Goal: Information Seeking & Learning: Learn about a topic

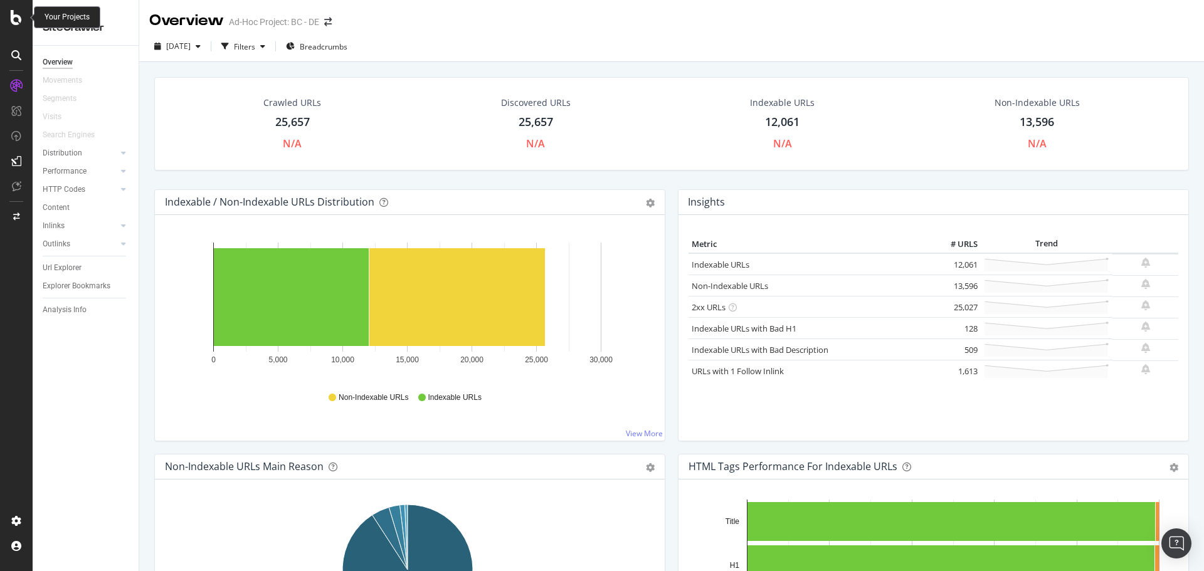
click at [18, 19] on icon at bounding box center [16, 17] width 11 height 15
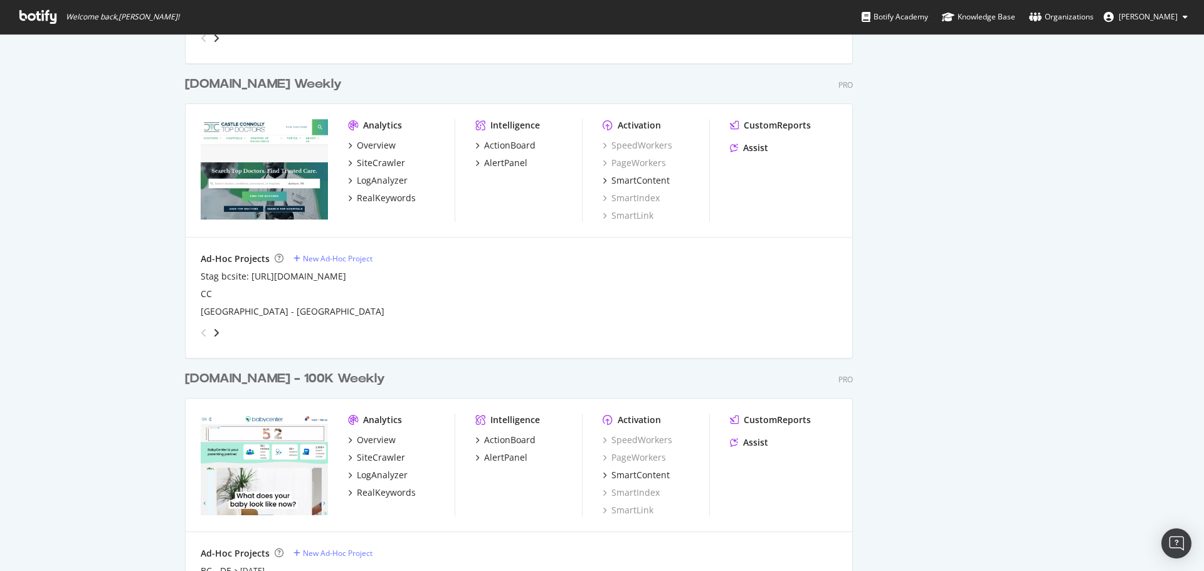
scroll to position [2360, 0]
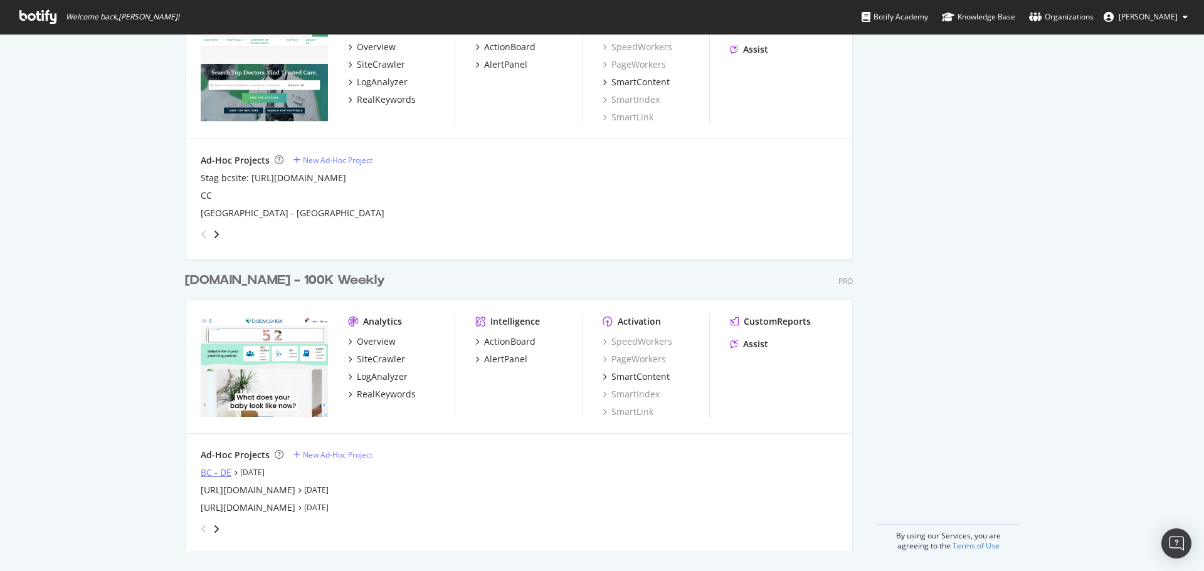
click at [212, 473] on div "BC - DE" at bounding box center [216, 473] width 31 height 13
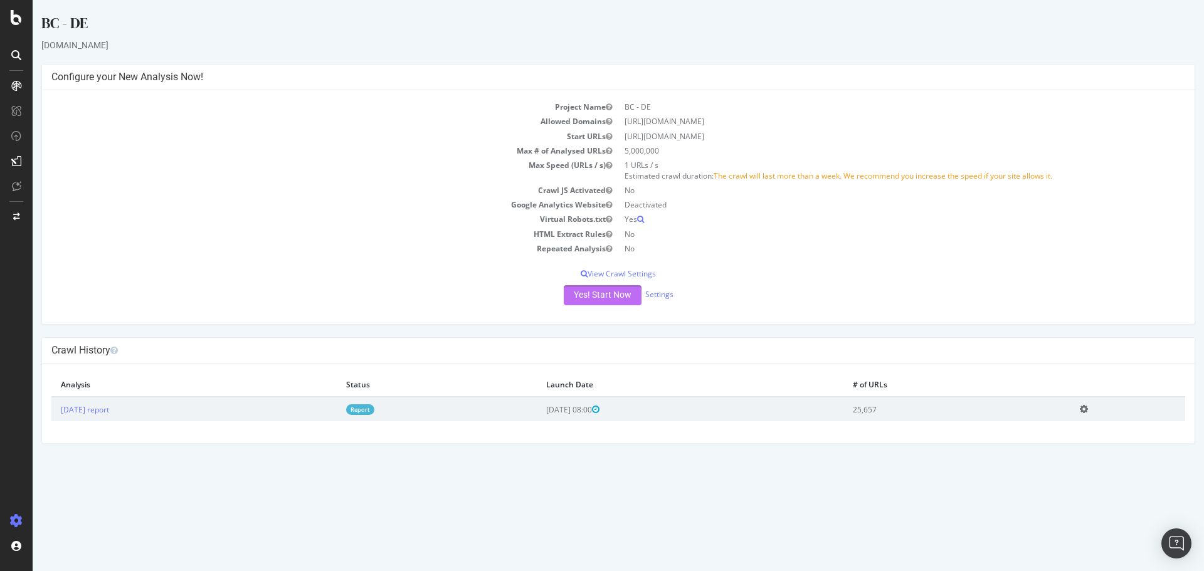
click at [620, 299] on button "Yes! Start Now" at bounding box center [603, 295] width 78 height 20
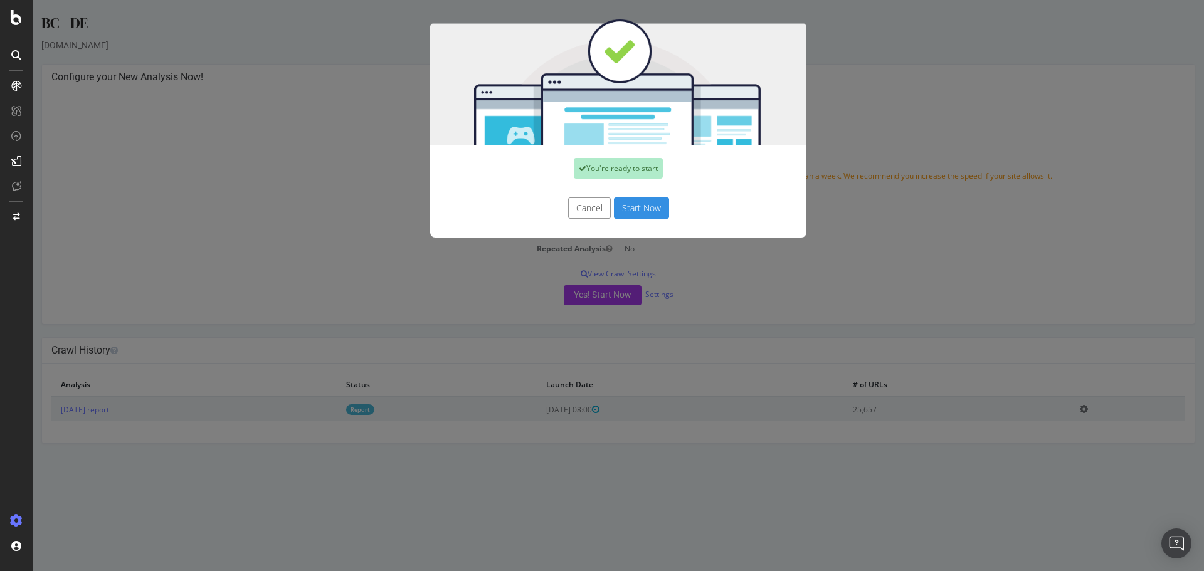
click at [639, 208] on button "Start Now" at bounding box center [641, 208] width 55 height 21
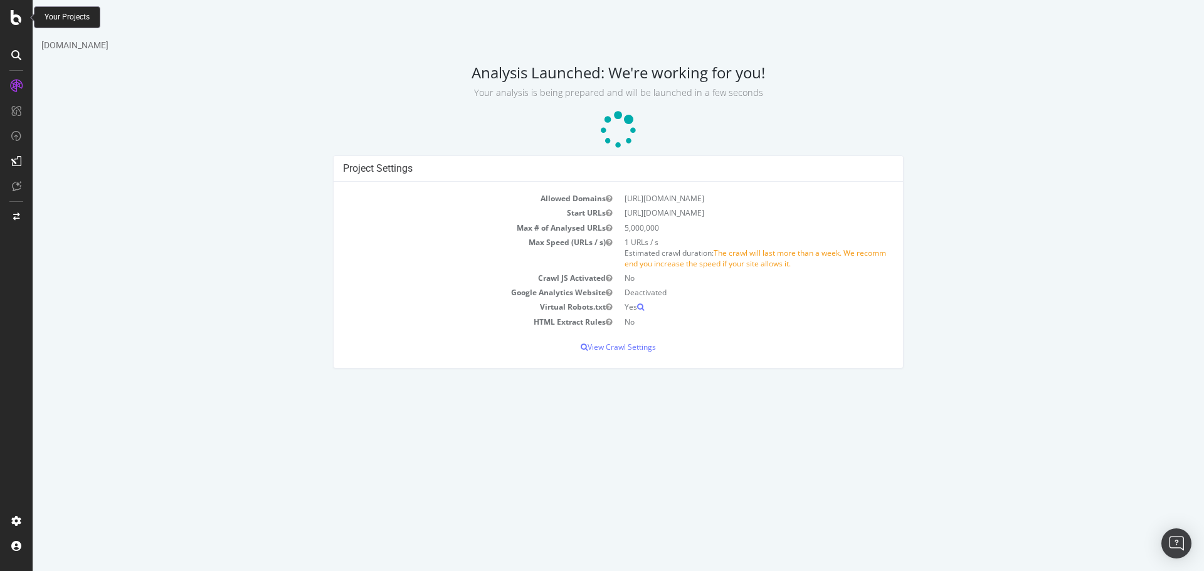
click at [14, 18] on icon at bounding box center [16, 17] width 11 height 15
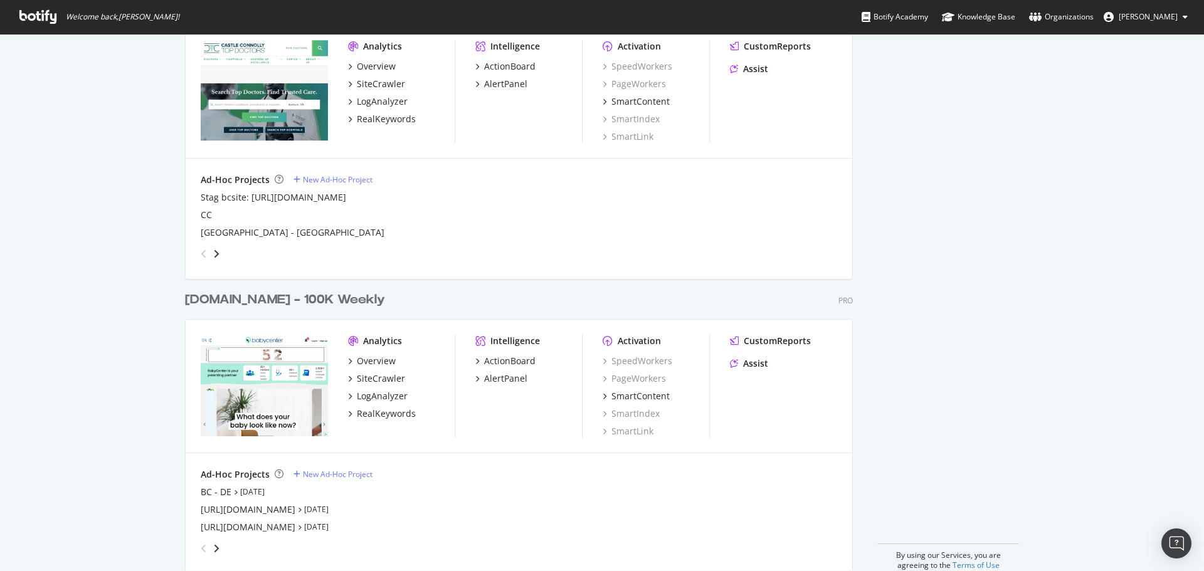
scroll to position [2360, 0]
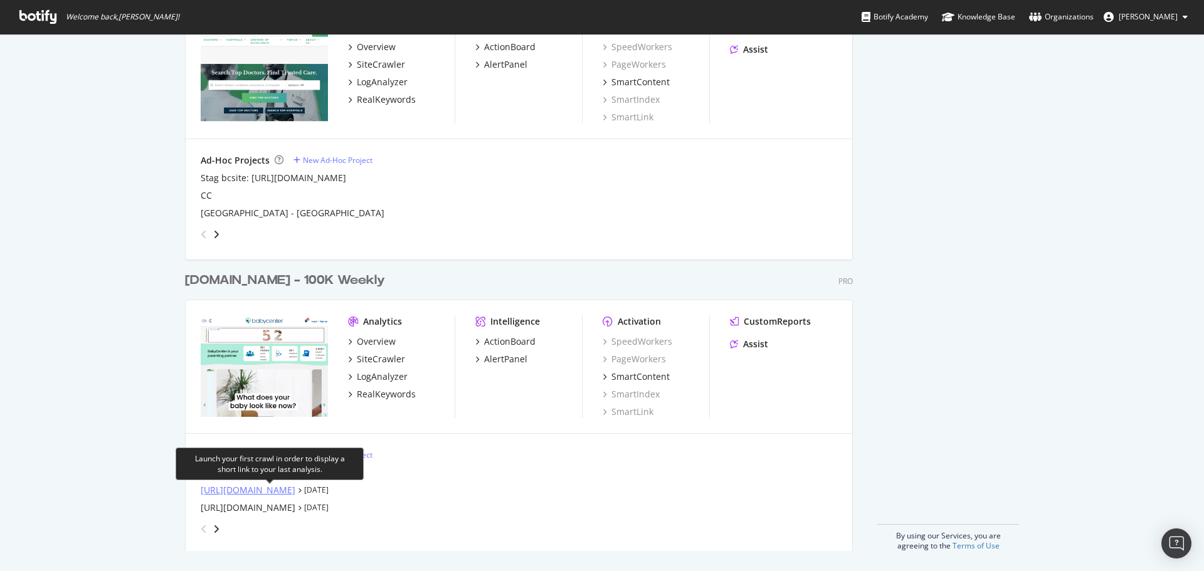
click at [295, 490] on div "[URL][DOMAIN_NAME]" at bounding box center [248, 490] width 95 height 13
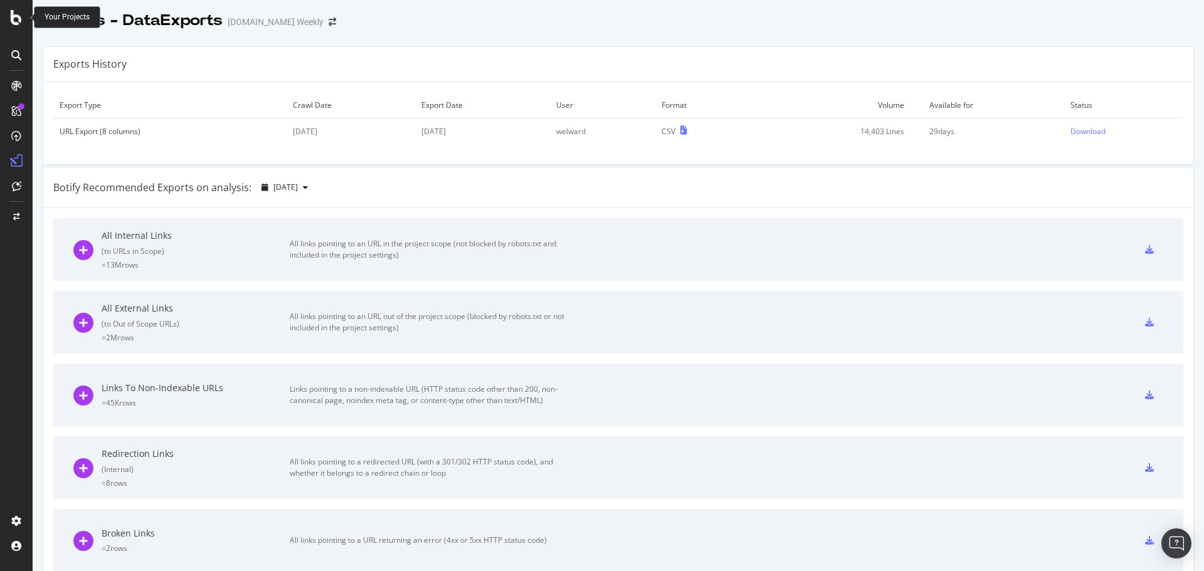
click at [21, 19] on icon at bounding box center [16, 17] width 11 height 15
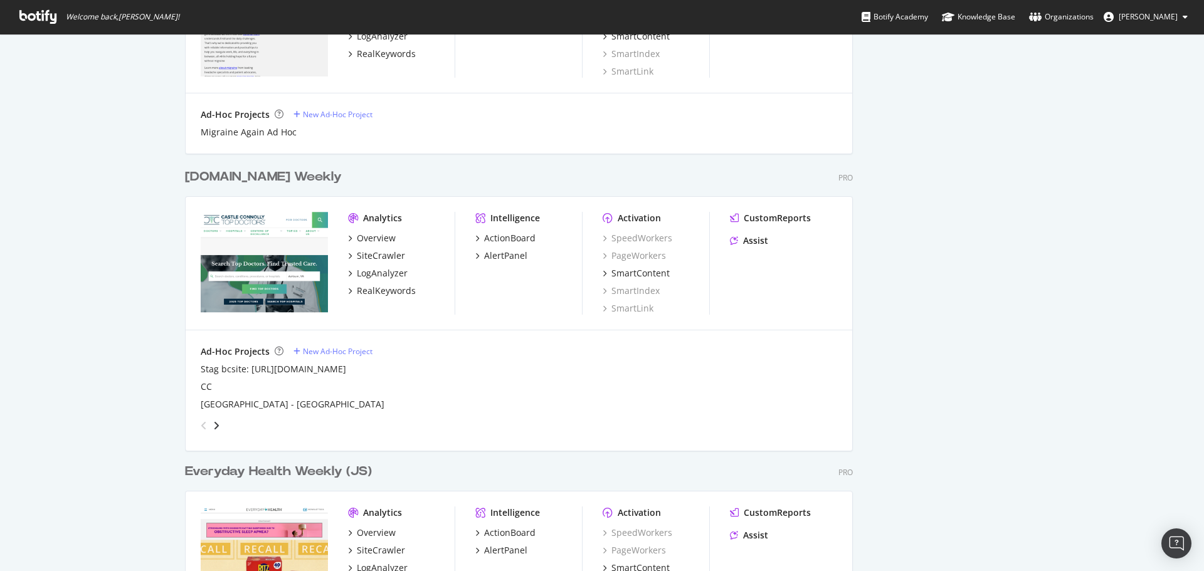
scroll to position [1066, 0]
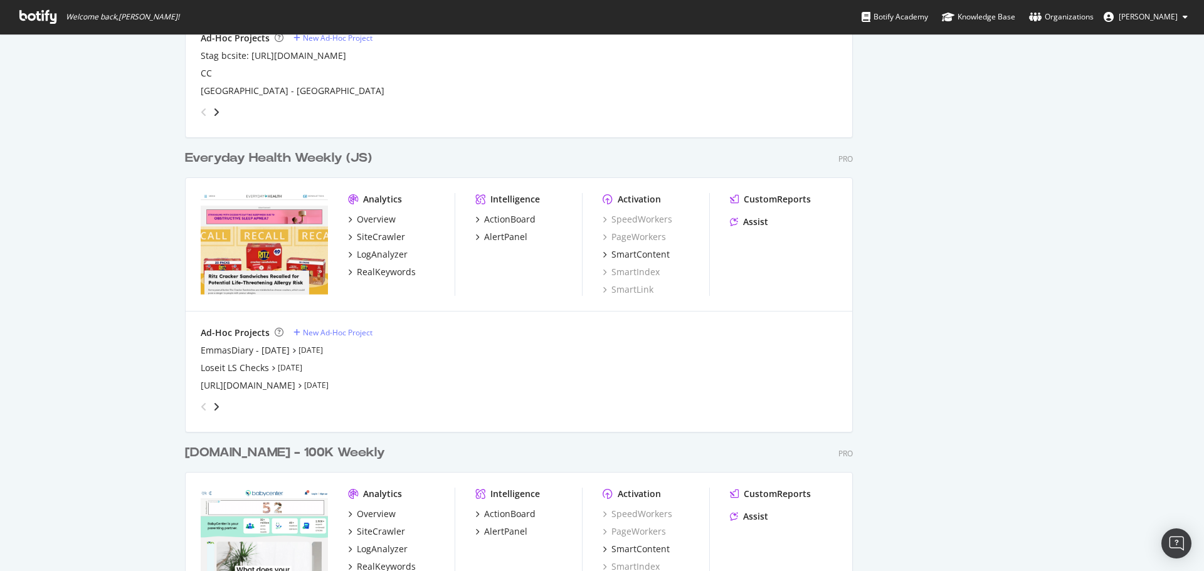
click at [259, 162] on div "Everyday Health Weekly (JS)" at bounding box center [278, 158] width 187 height 18
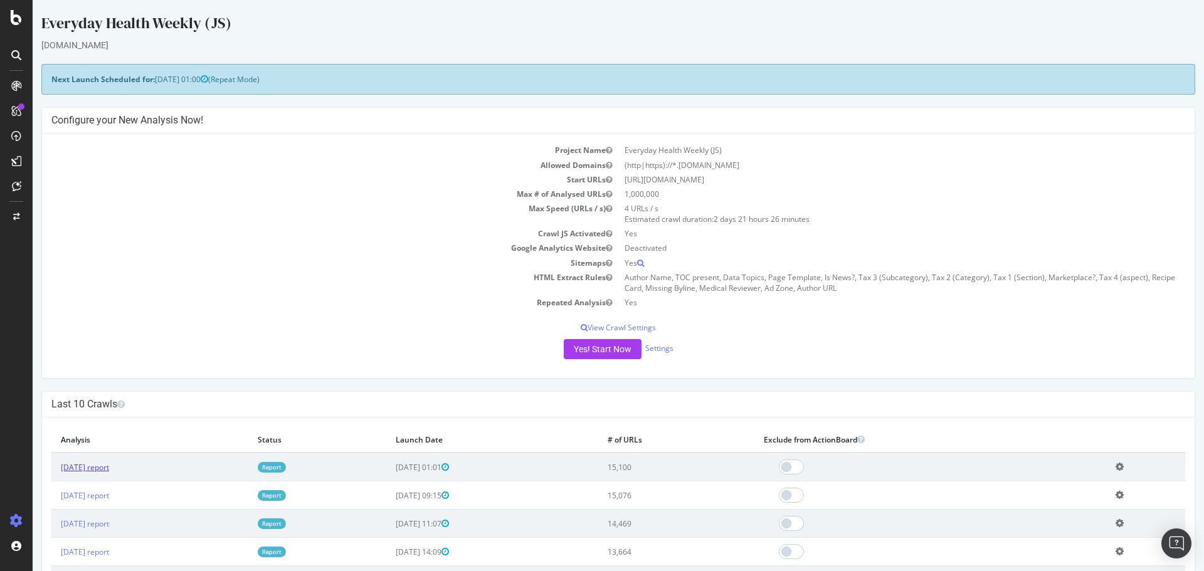
click at [105, 469] on link "[DATE] report" at bounding box center [85, 467] width 48 height 11
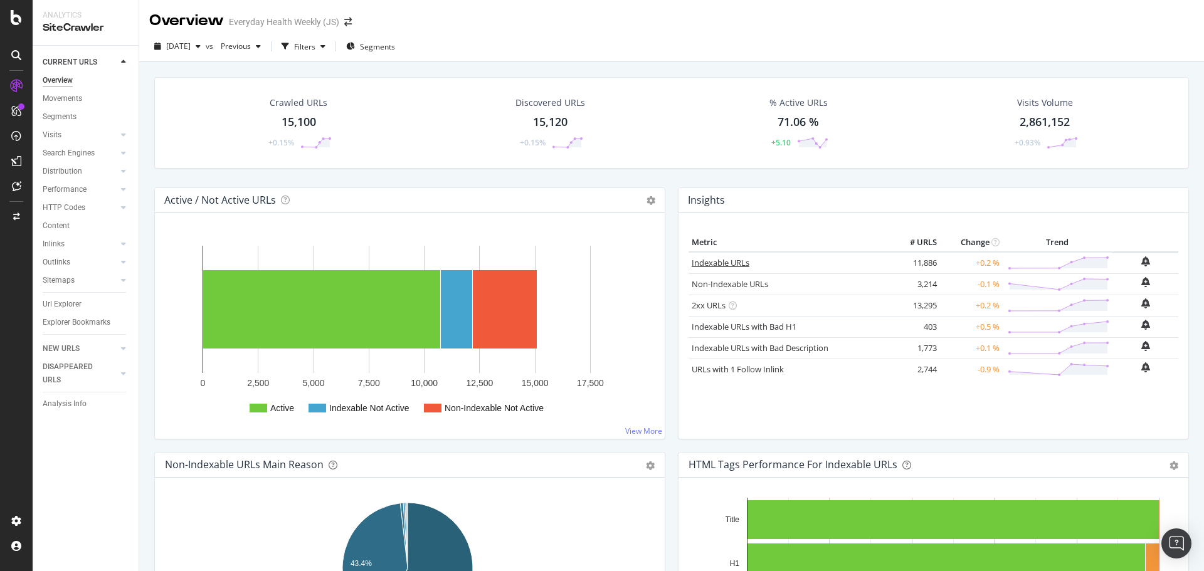
click at [722, 266] on link "Indexable URLs" at bounding box center [721, 262] width 58 height 11
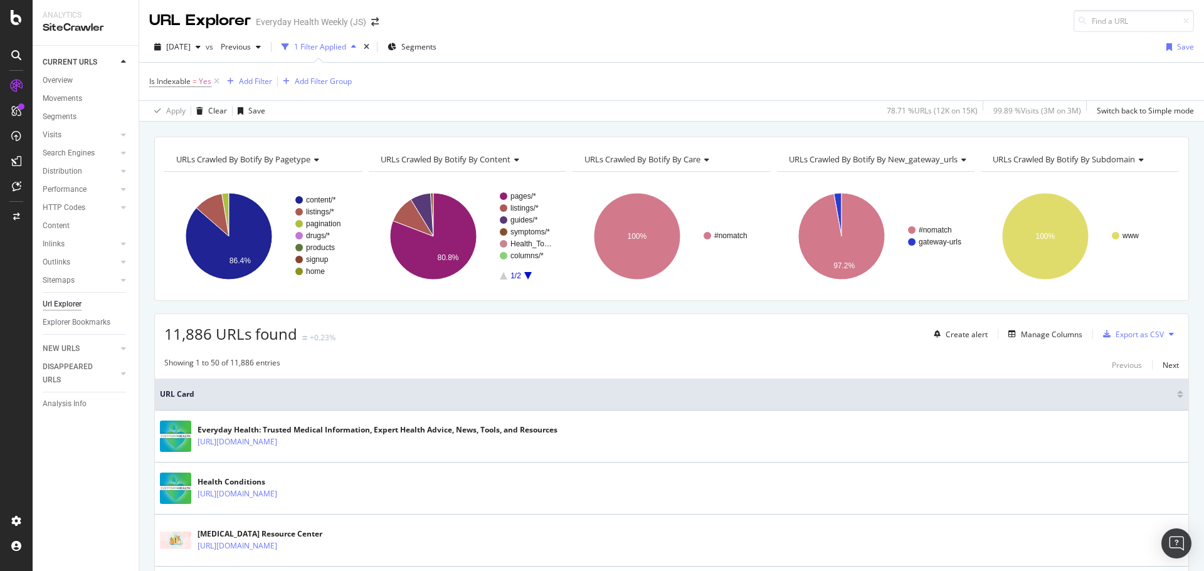
click at [709, 162] on div "URLs Crawled By Botify By care" at bounding box center [671, 159] width 178 height 20
click at [644, 96] on div "Is Indexable = Yes Add Filter Add Filter Group" at bounding box center [671, 82] width 1045 height 38
click at [518, 163] on icon at bounding box center [515, 160] width 9 height 8
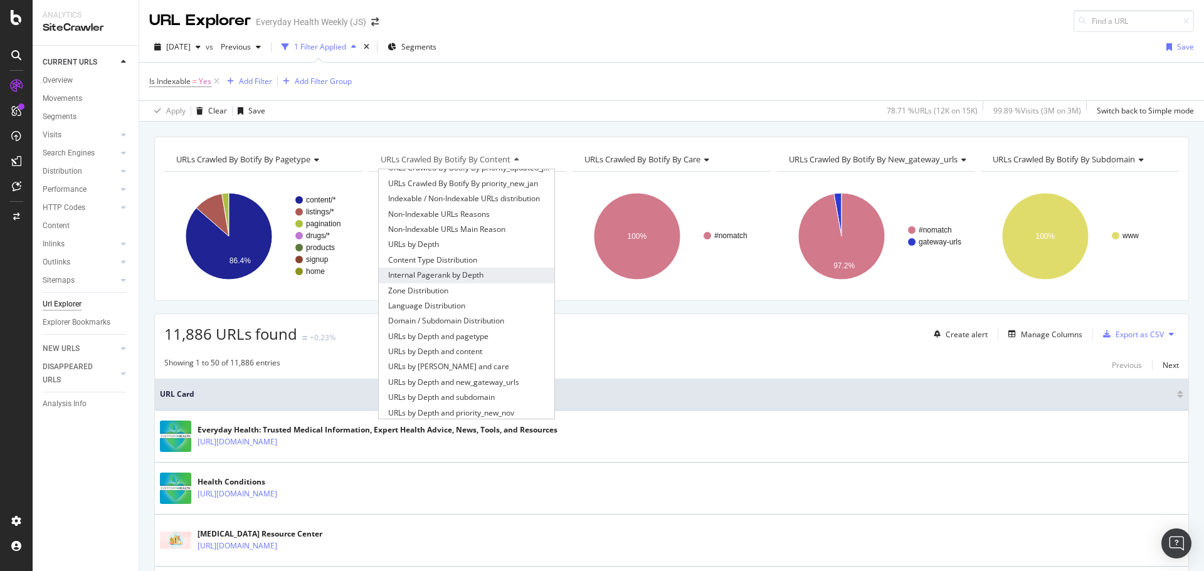
scroll to position [251, 0]
click at [556, 50] on div "[DATE] vs Previous 1 Filter Applied Segments Save" at bounding box center [671, 49] width 1065 height 25
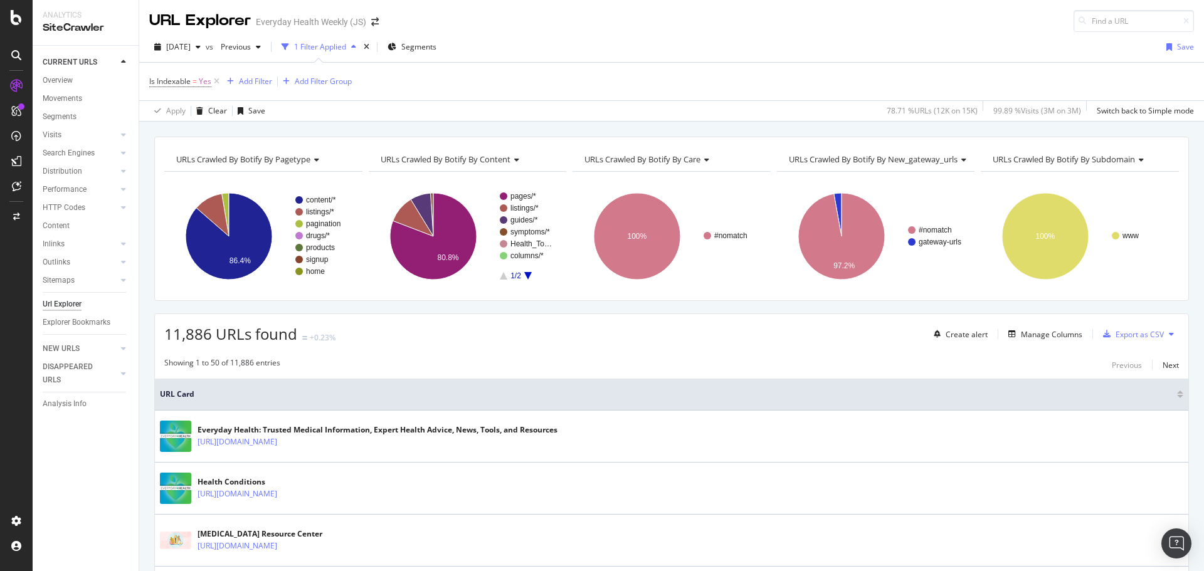
click at [1128, 162] on span "URLs Crawled By Botify By subdomain" at bounding box center [1064, 159] width 142 height 11
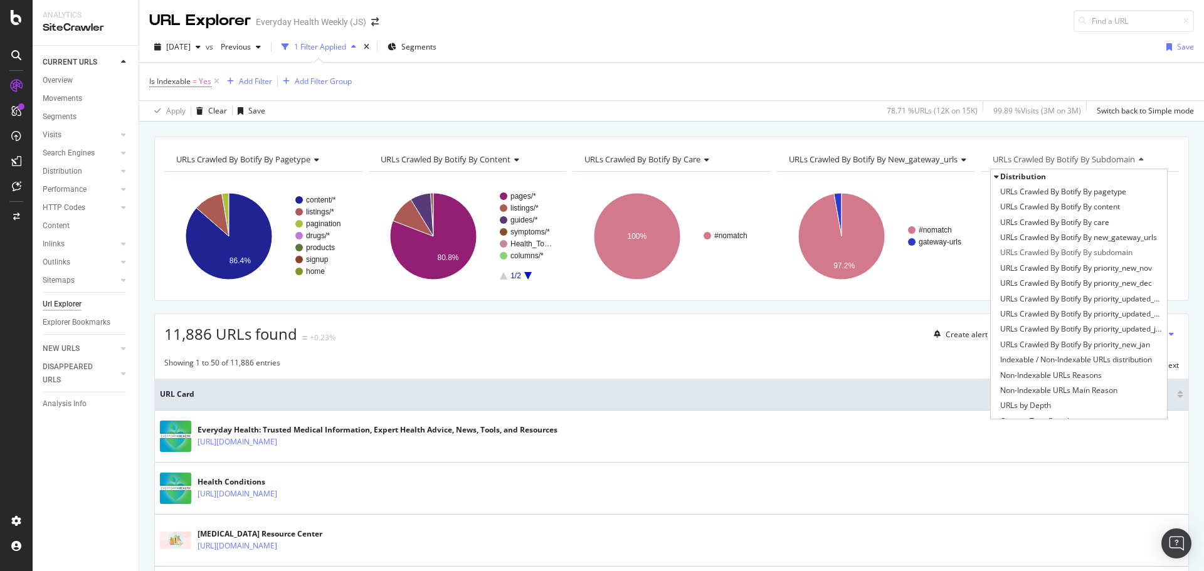
click at [839, 68] on div "Is Indexable = Yes Add Filter Add Filter Group" at bounding box center [671, 82] width 1045 height 38
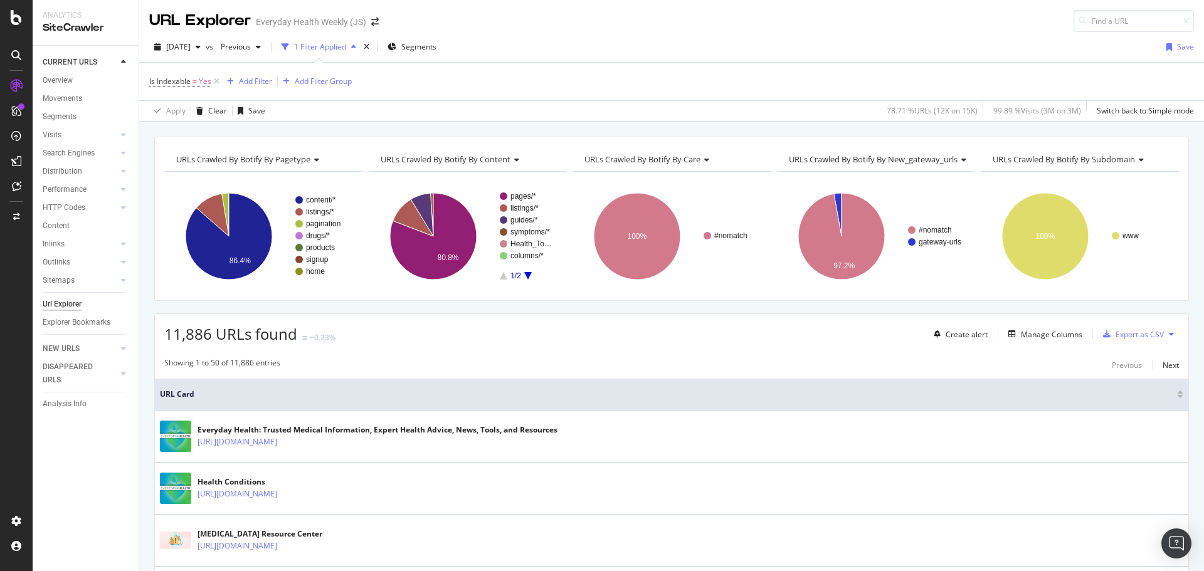
click at [927, 163] on span "URLs Crawled By Botify By new_gateway_urls" at bounding box center [873, 159] width 169 height 11
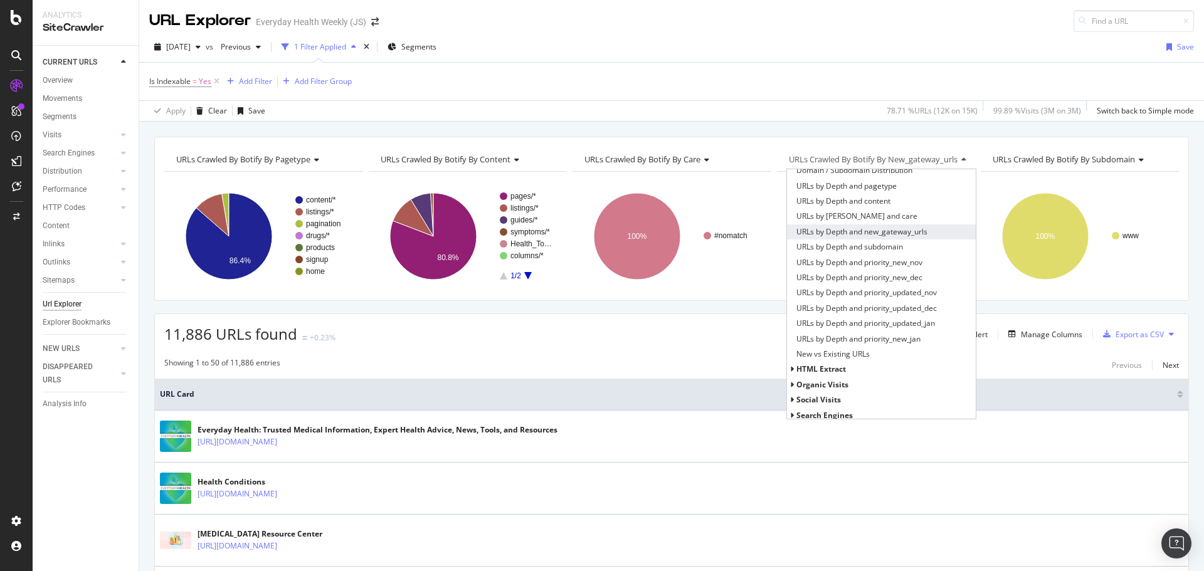
scroll to position [314, 0]
click at [770, 44] on div "[DATE] vs Previous 1 Filter Applied Segments Save" at bounding box center [671, 49] width 1065 height 25
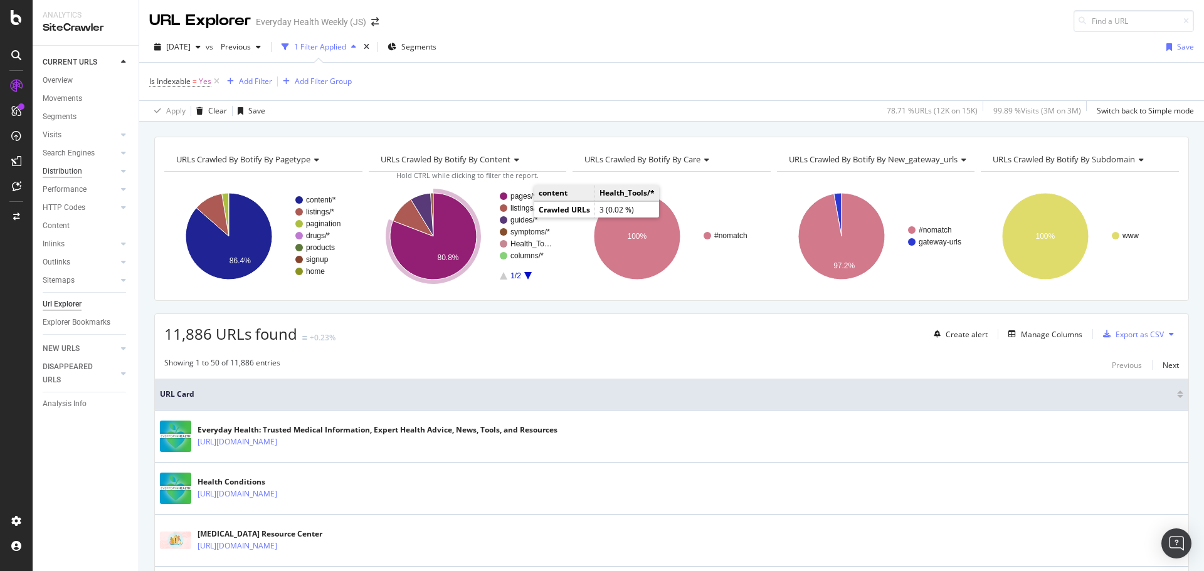
click at [71, 171] on div "Distribution" at bounding box center [63, 171] width 40 height 13
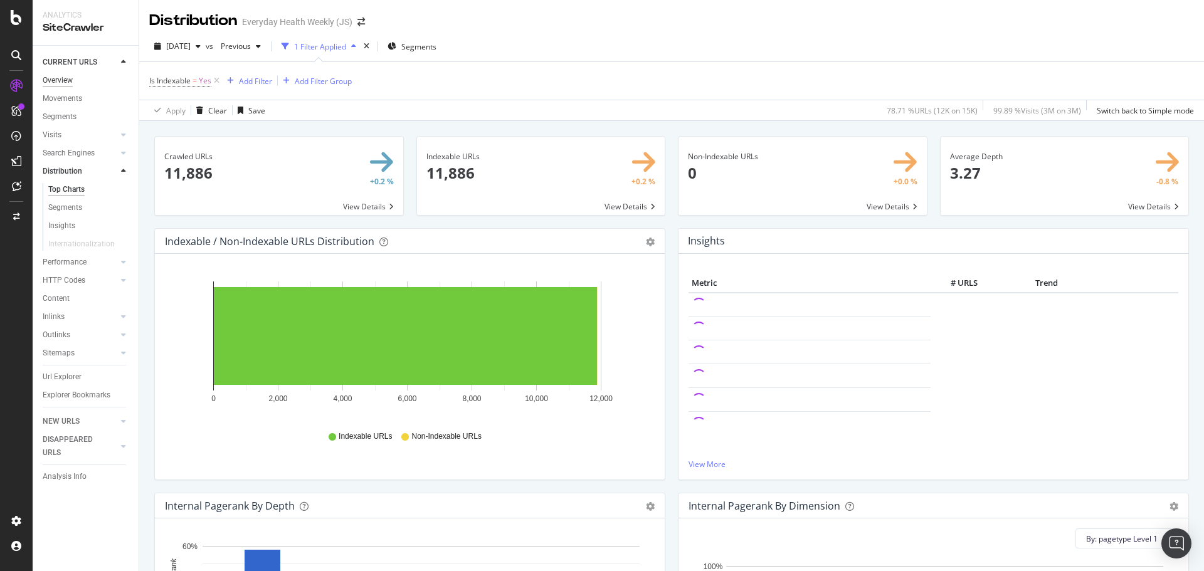
click at [65, 77] on div "Overview" at bounding box center [58, 80] width 30 height 13
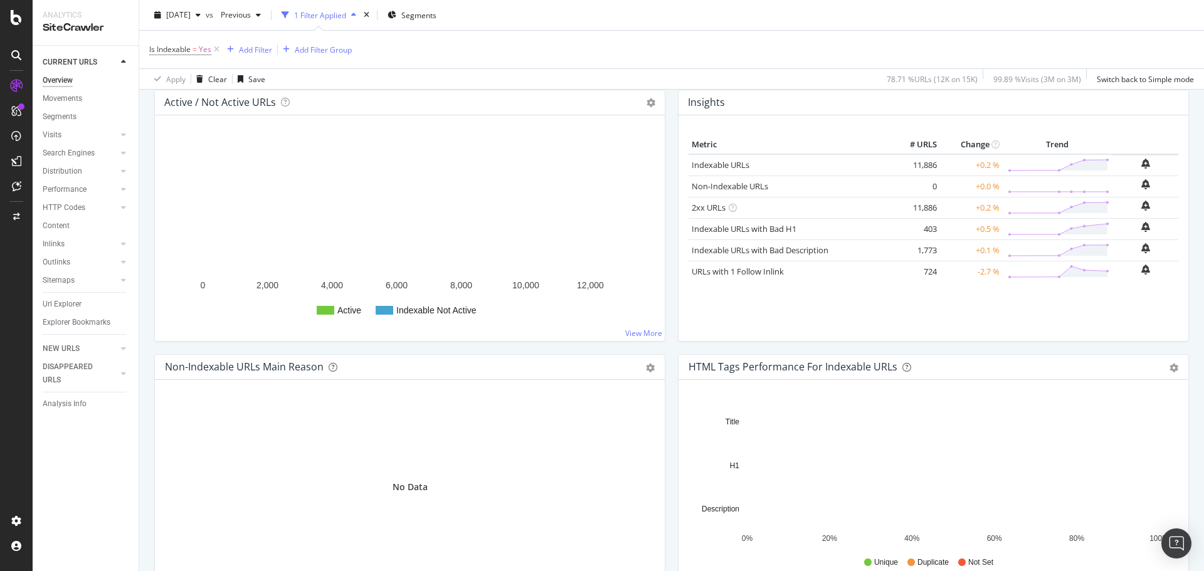
scroll to position [188, 0]
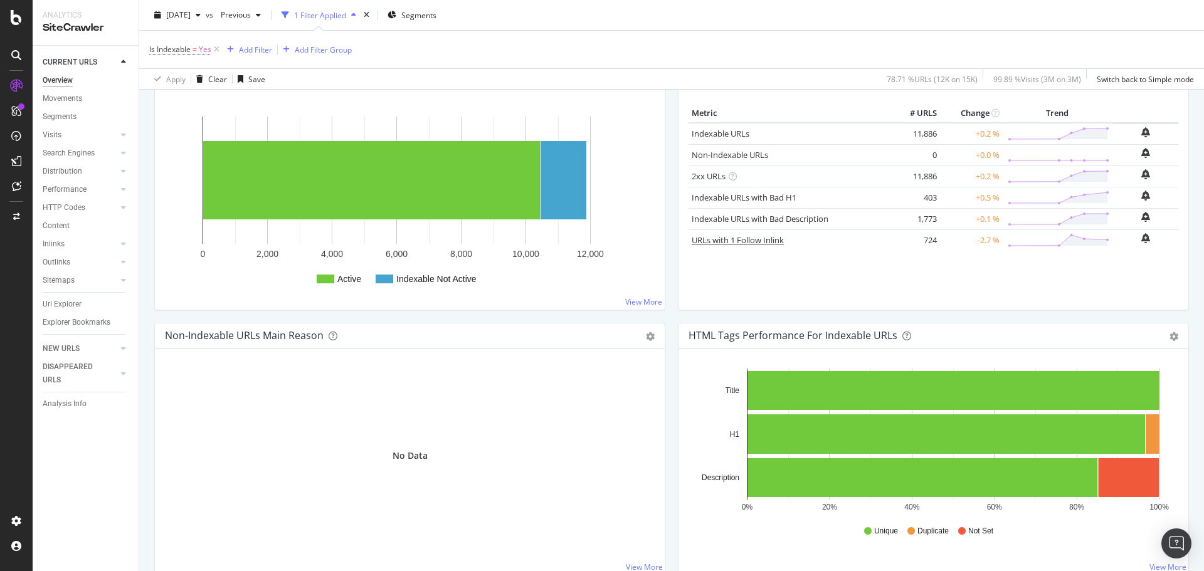
click at [745, 242] on link "URLs with 1 Follow Inlink" at bounding box center [738, 240] width 92 height 11
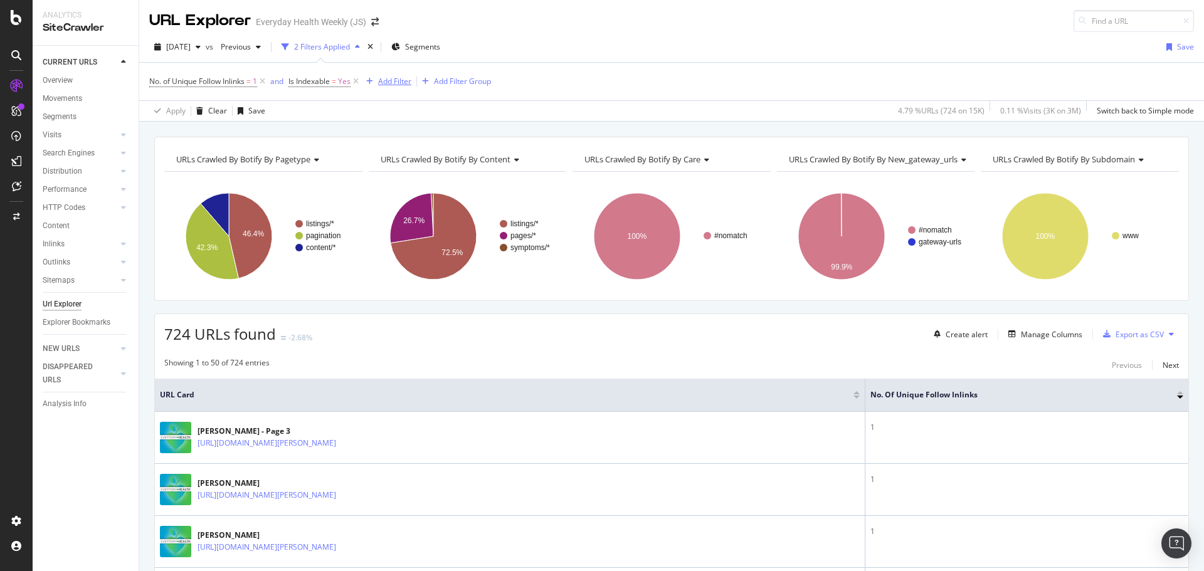
click at [396, 82] on div "Add Filter" at bounding box center [394, 81] width 33 height 11
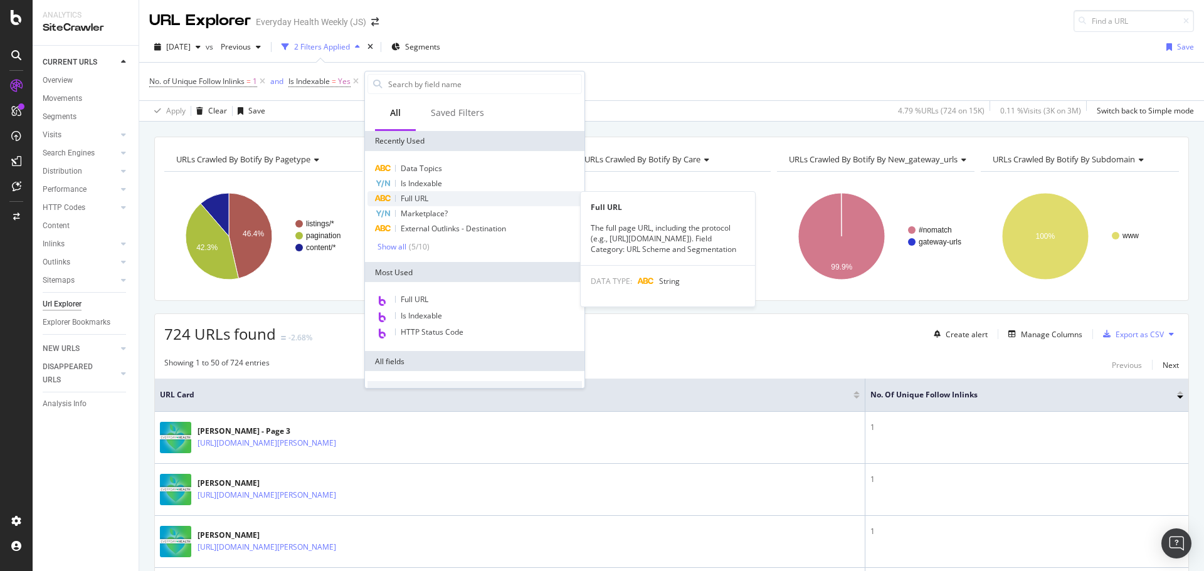
click at [422, 198] on span "Full URL" at bounding box center [415, 198] width 28 height 11
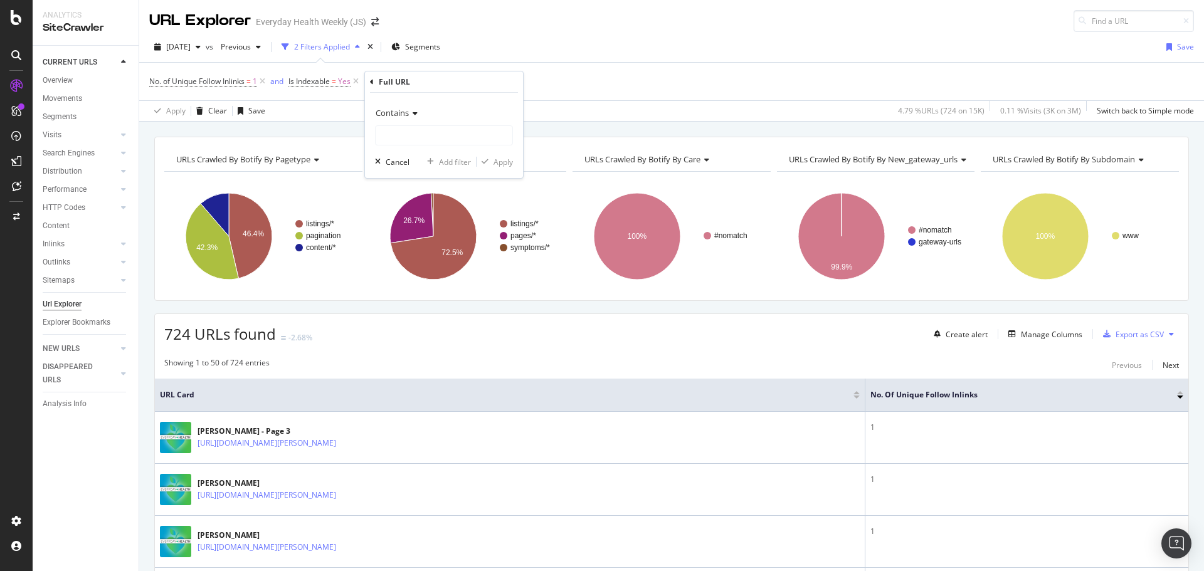
click at [403, 112] on span "Contains" at bounding box center [392, 112] width 33 height 11
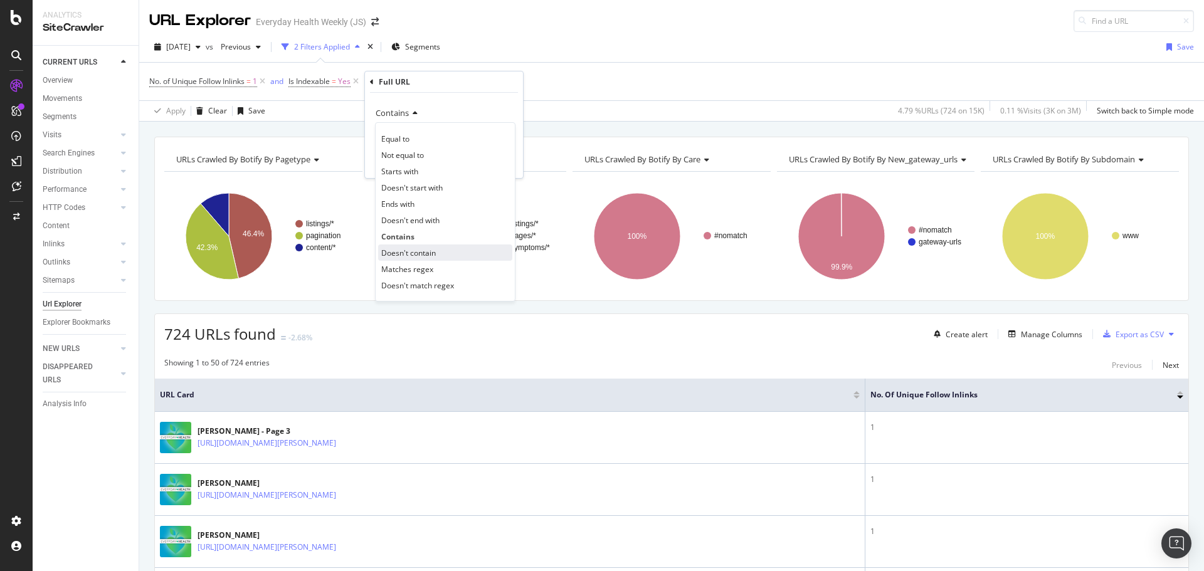
click at [418, 248] on span "Doesn't contain" at bounding box center [408, 253] width 55 height 11
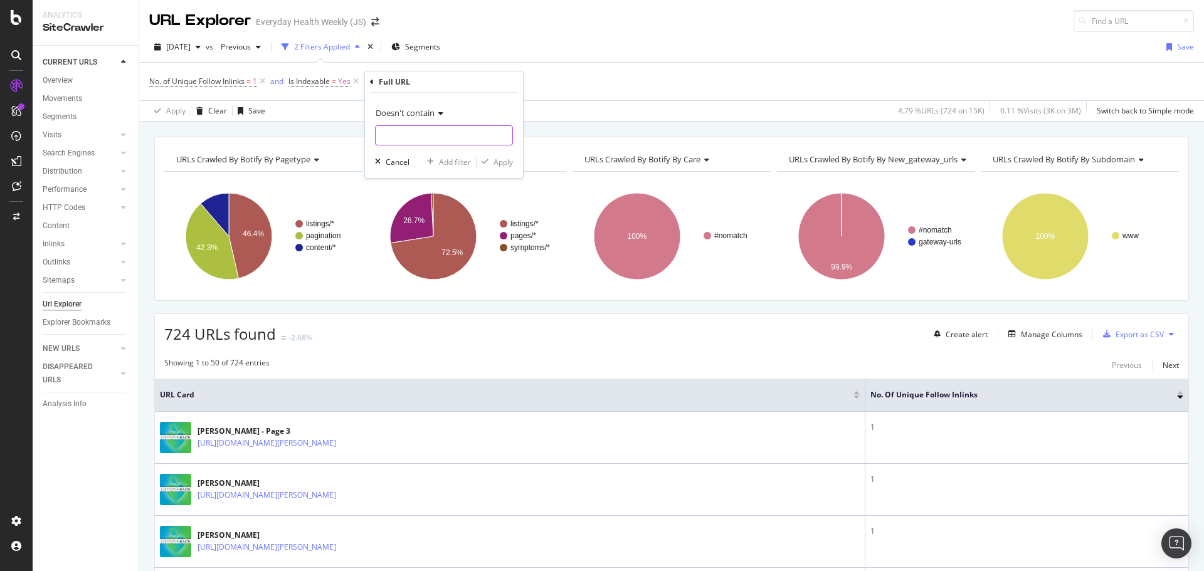
click at [415, 141] on input "text" at bounding box center [444, 135] width 137 height 20
type input "?"
click at [507, 161] on div "Apply" at bounding box center [503, 162] width 19 height 11
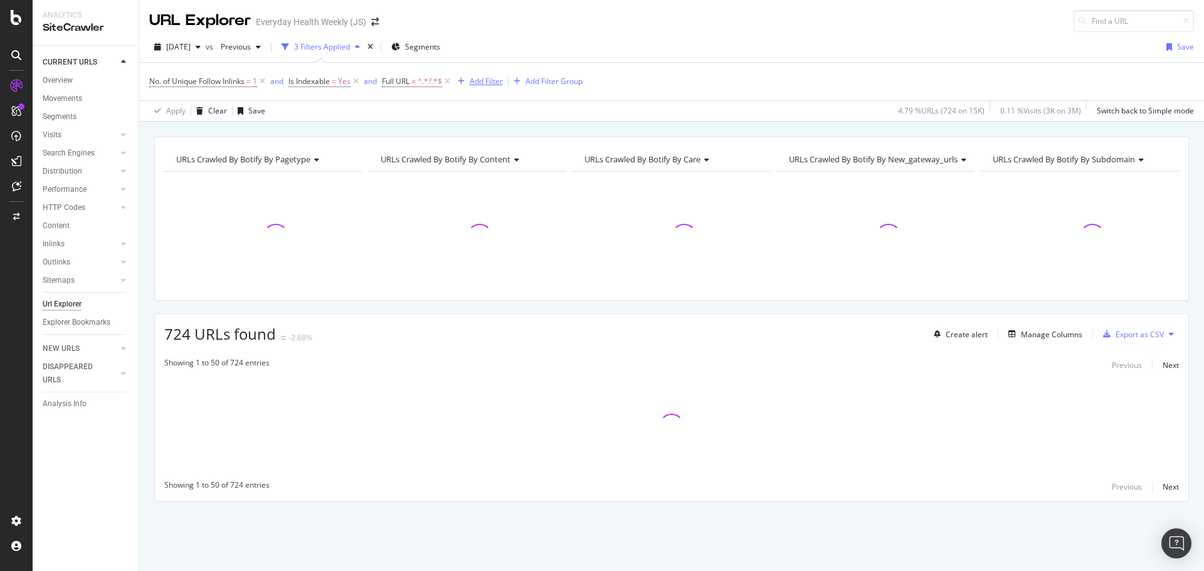
click at [498, 83] on div "Add Filter" at bounding box center [486, 81] width 33 height 11
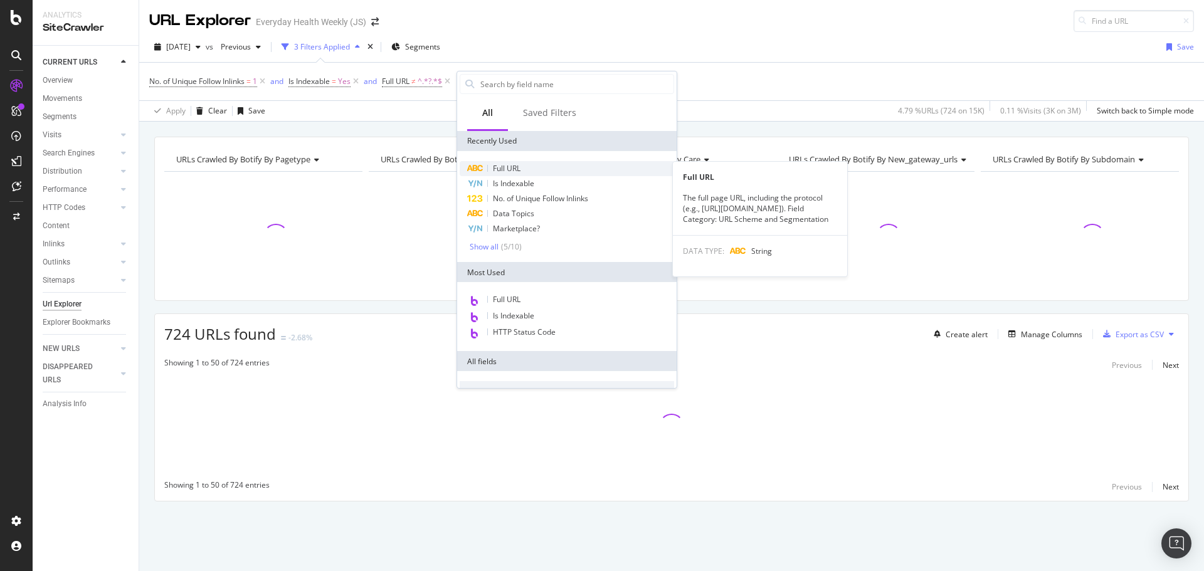
click at [523, 171] on div "Full URL" at bounding box center [567, 168] width 215 height 15
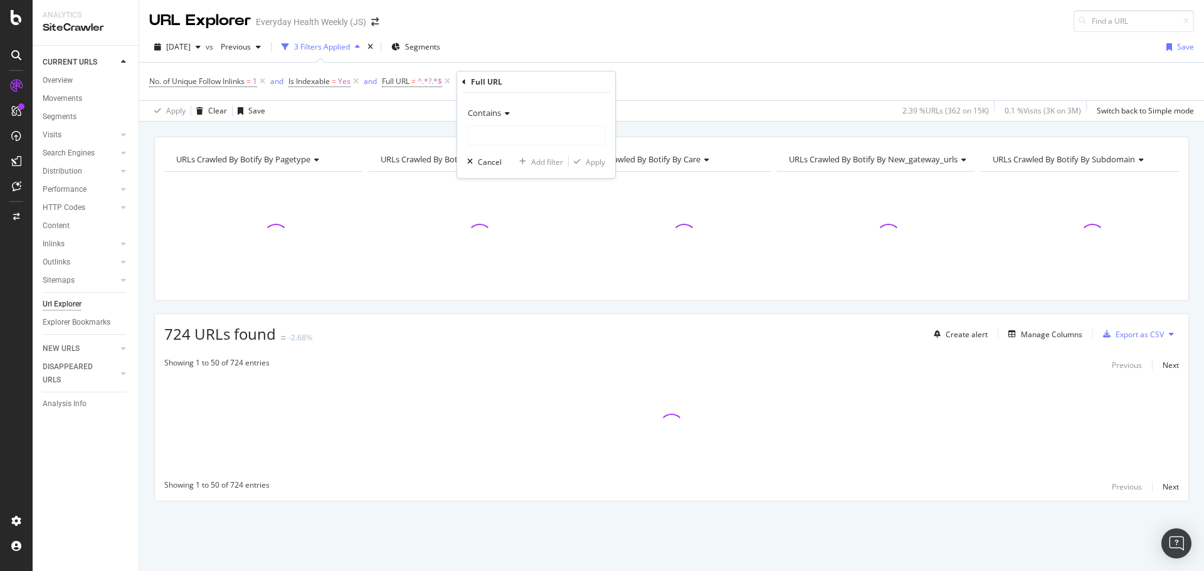
click at [502, 115] on icon at bounding box center [505, 114] width 9 height 8
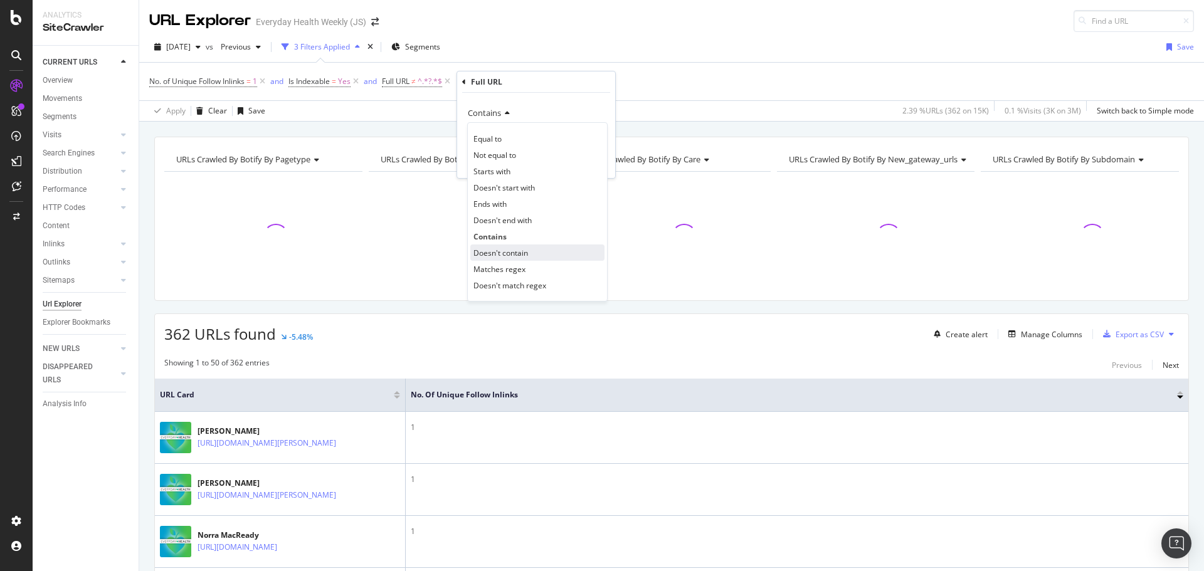
click at [517, 249] on span "Doesn't contain" at bounding box center [501, 253] width 55 height 11
click at [517, 141] on input "text" at bounding box center [536, 135] width 137 height 20
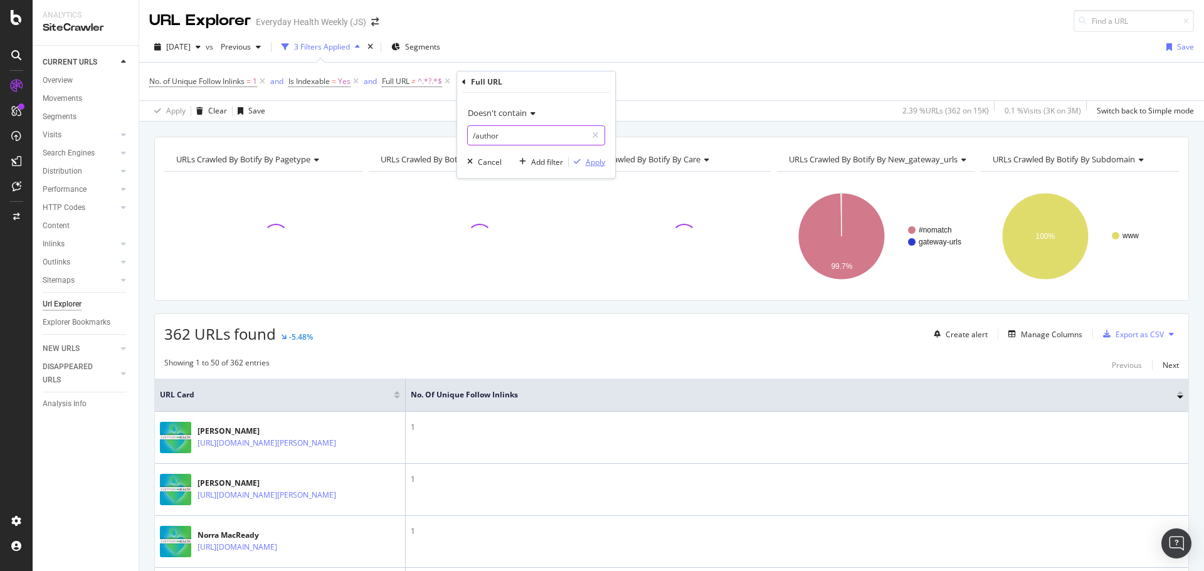
type input "/author"
click at [601, 164] on div "Apply" at bounding box center [595, 162] width 19 height 11
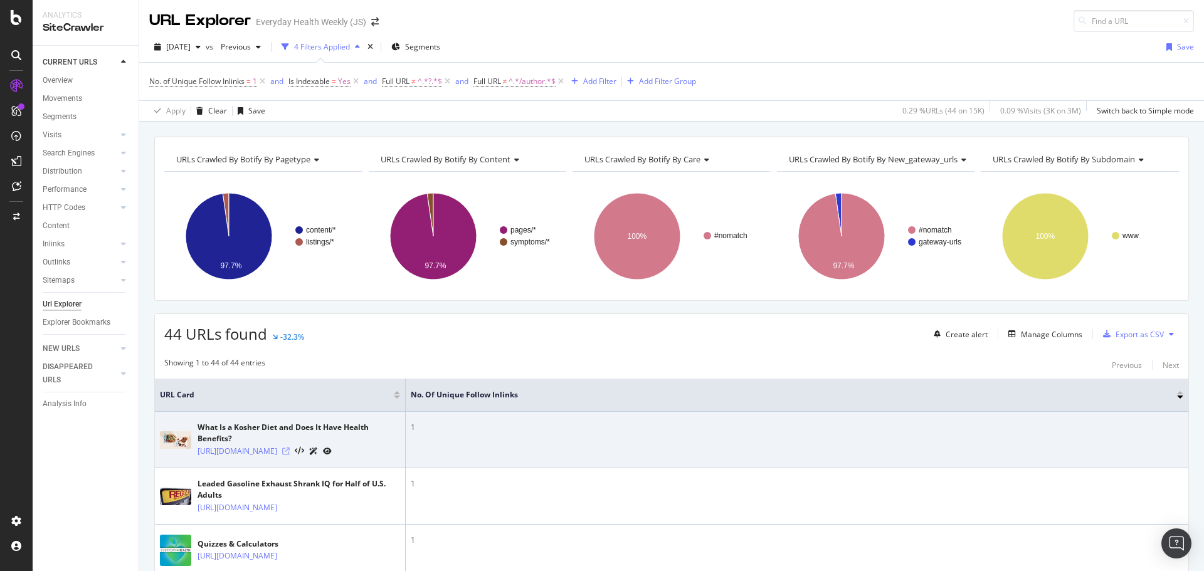
click at [290, 455] on icon at bounding box center [286, 452] width 8 height 8
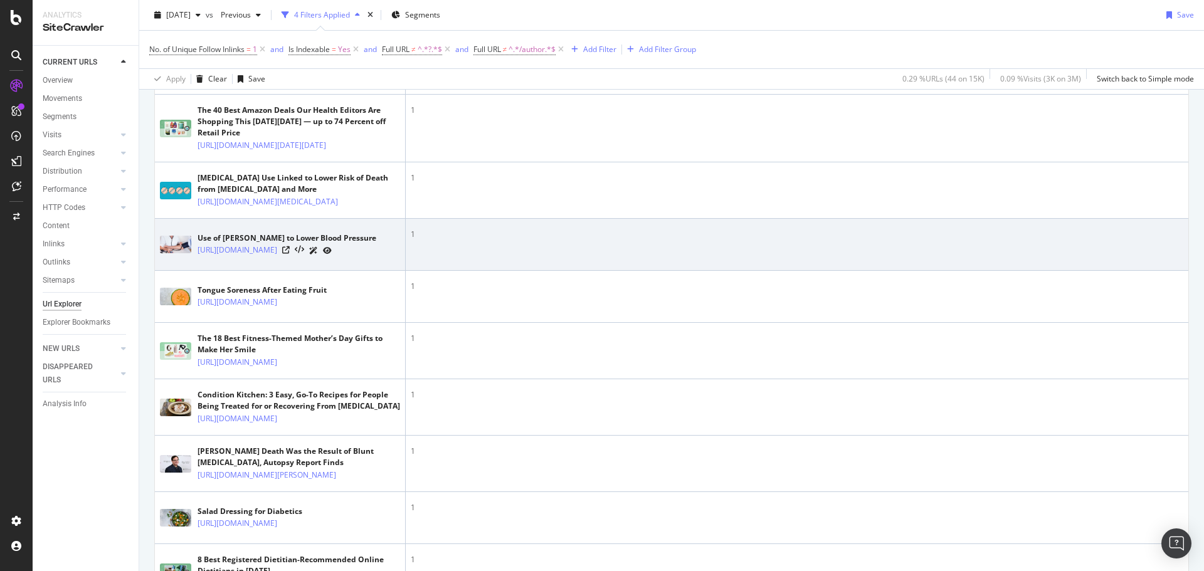
scroll to position [502, 0]
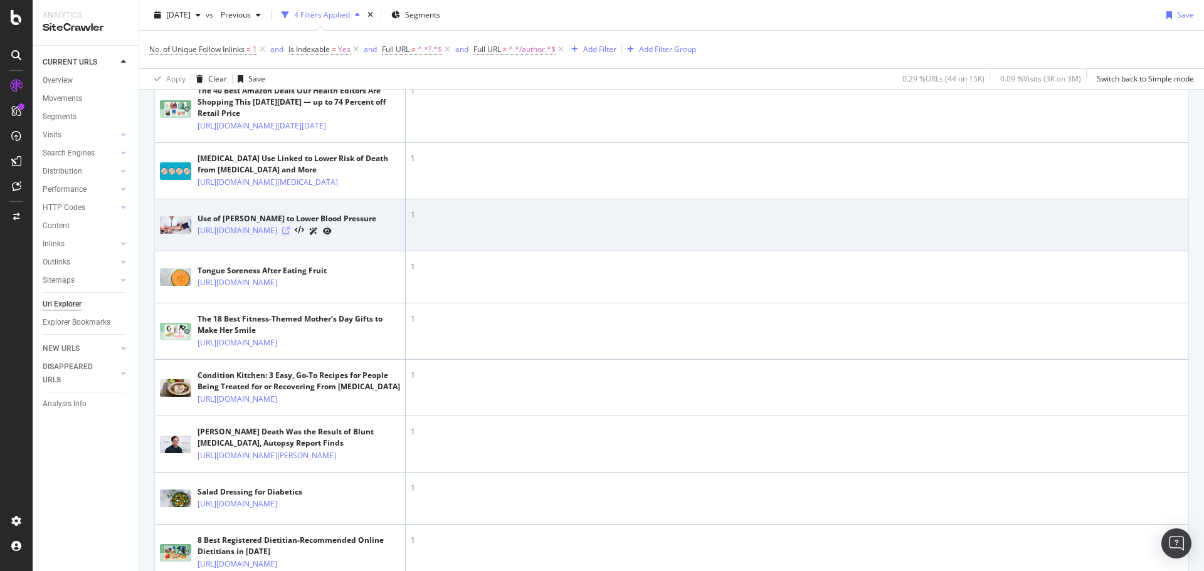
click at [290, 235] on icon at bounding box center [286, 231] width 8 height 8
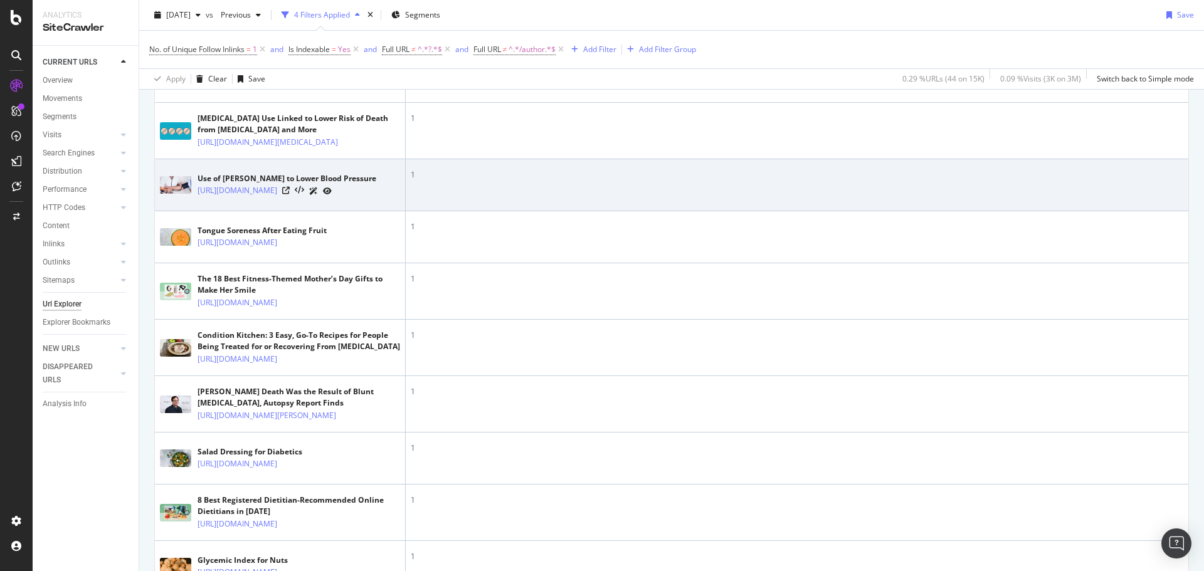
scroll to position [565, 0]
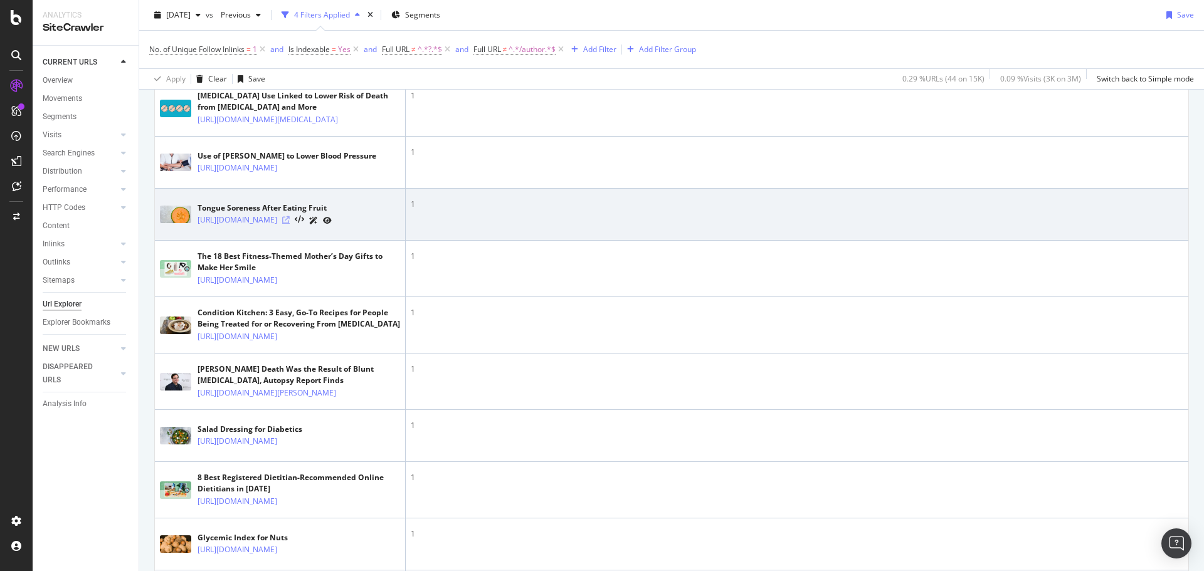
click at [290, 224] on icon at bounding box center [286, 220] width 8 height 8
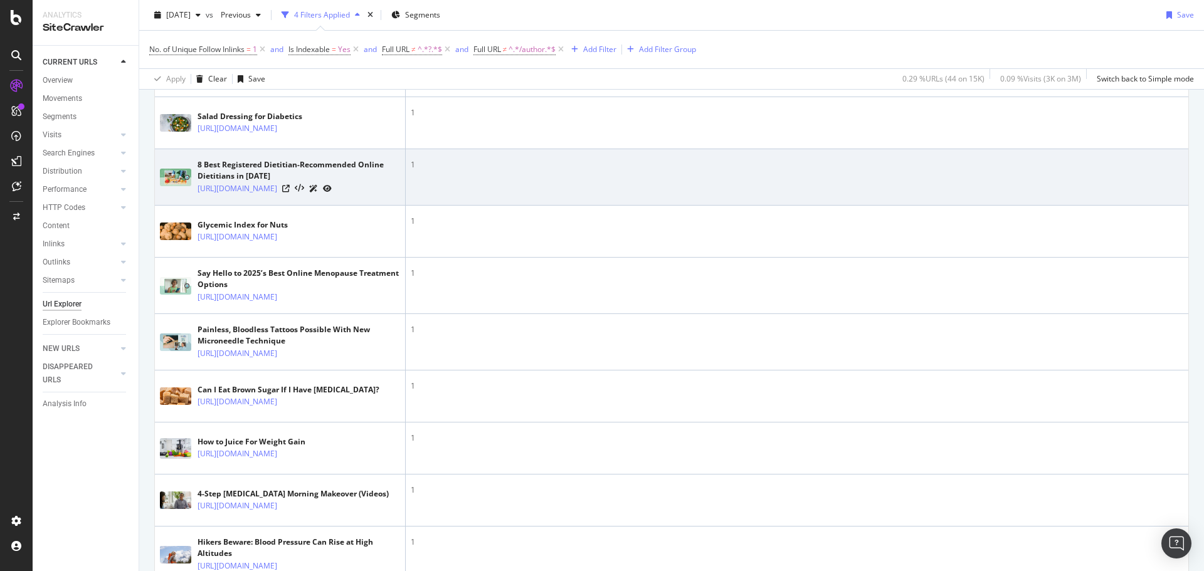
scroll to position [878, 0]
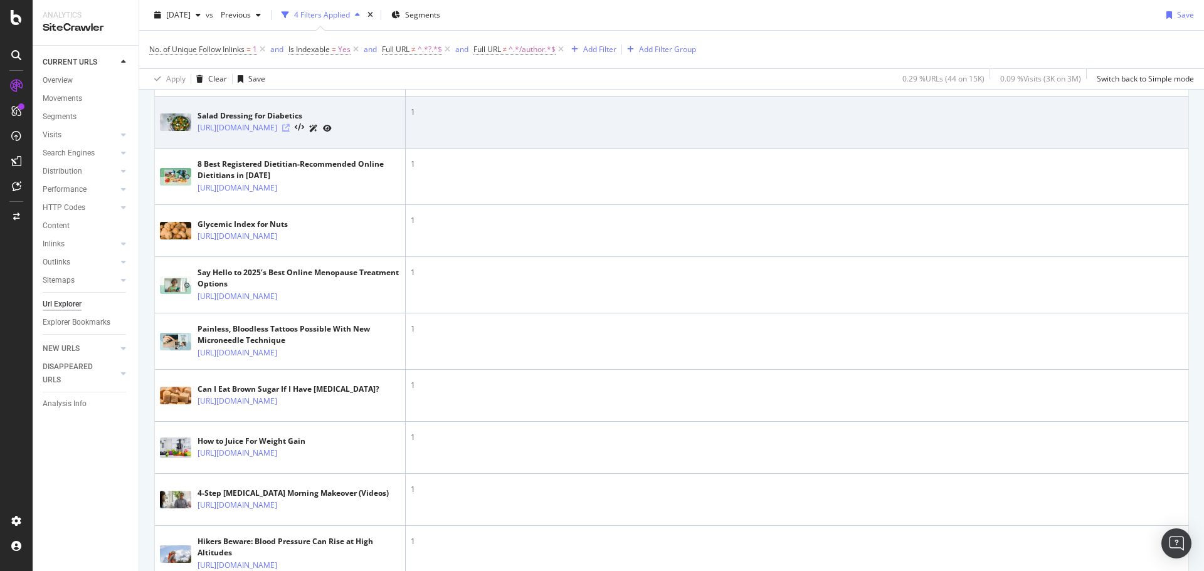
click at [290, 132] on icon at bounding box center [286, 128] width 8 height 8
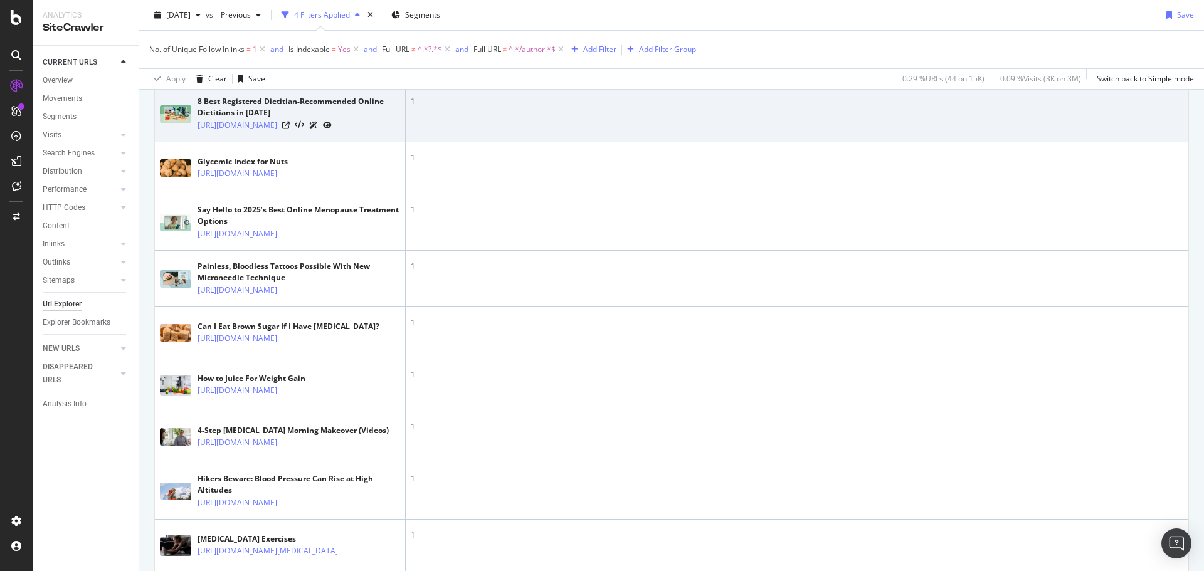
scroll to position [1004, 0]
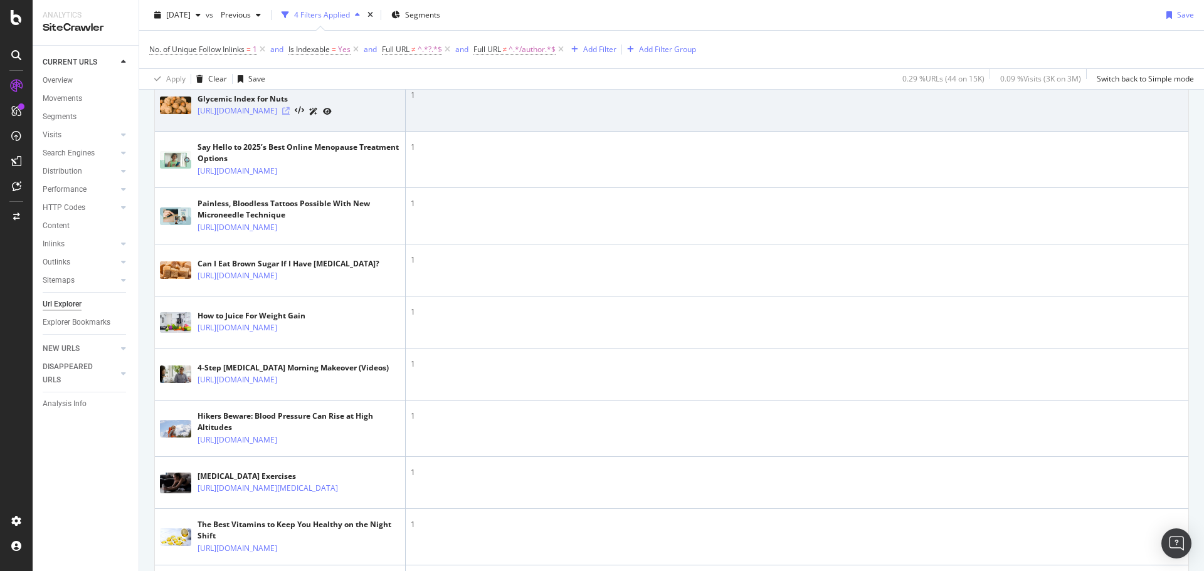
click at [290, 115] on icon at bounding box center [286, 111] width 8 height 8
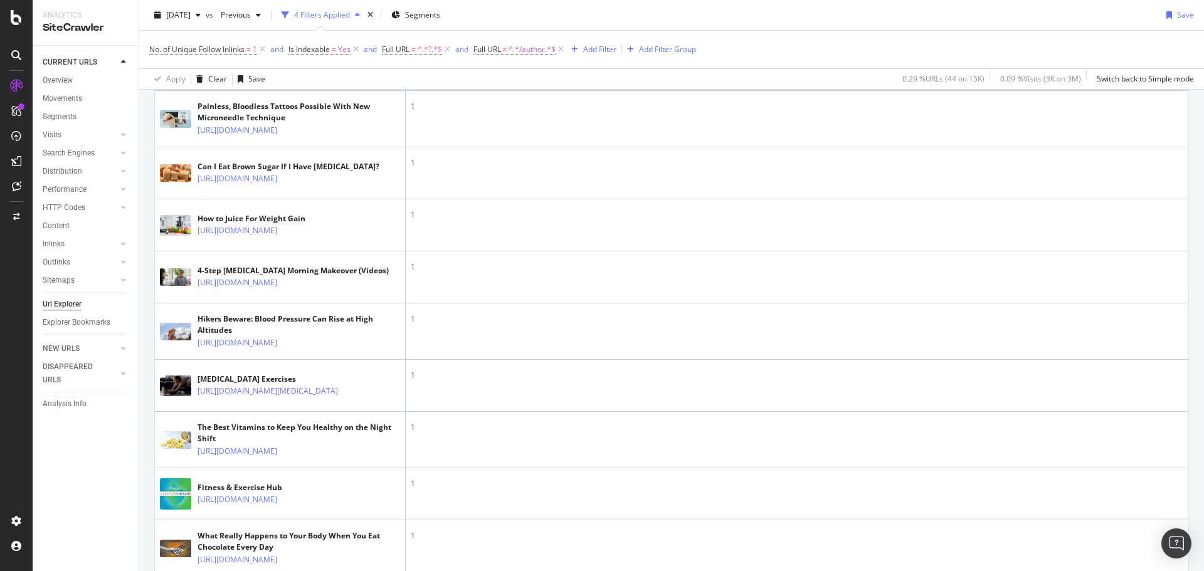
scroll to position [1129, 0]
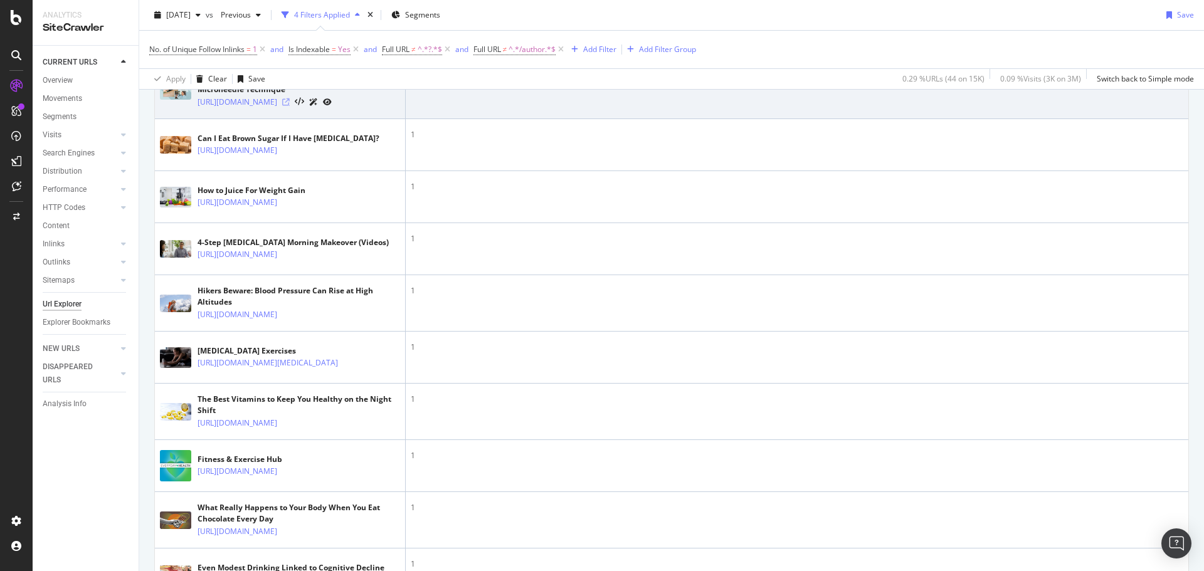
click at [290, 106] on icon at bounding box center [286, 102] width 8 height 8
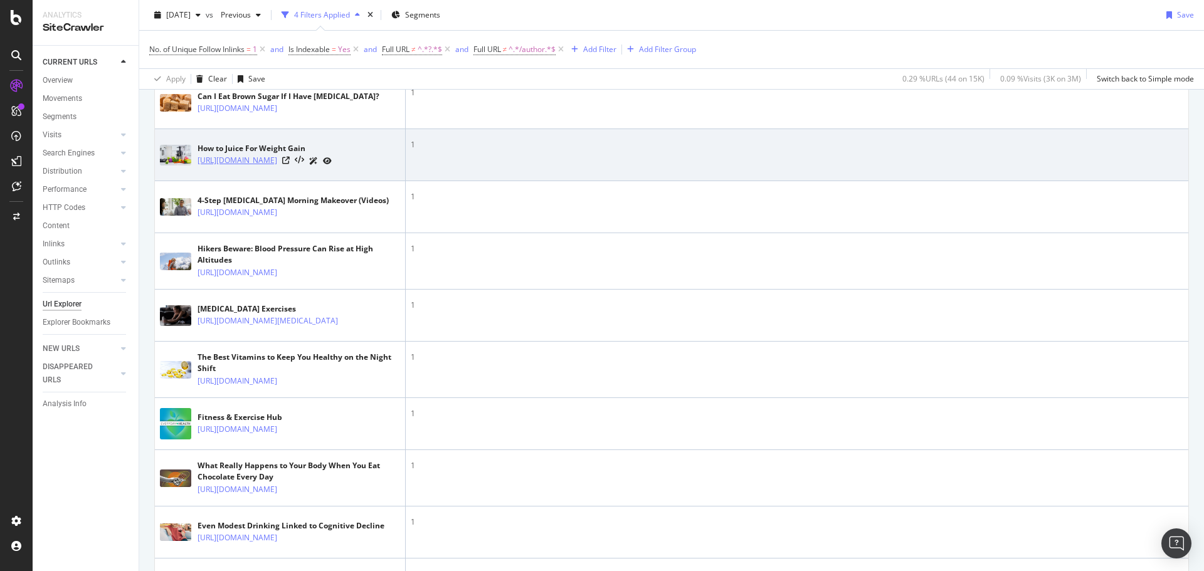
scroll to position [1192, 0]
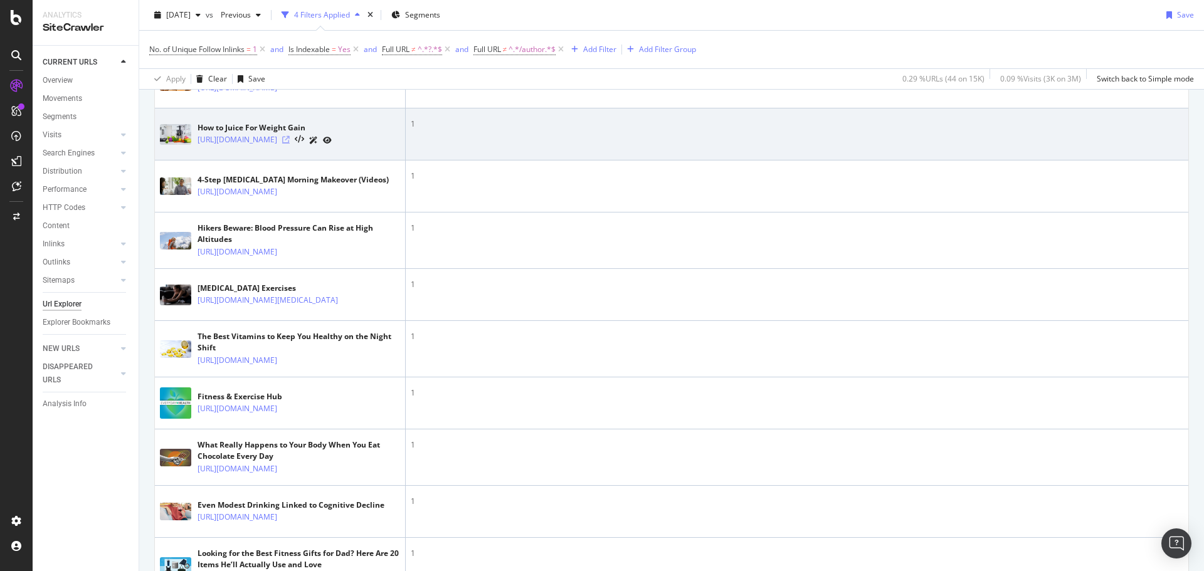
click at [290, 144] on icon at bounding box center [286, 140] width 8 height 8
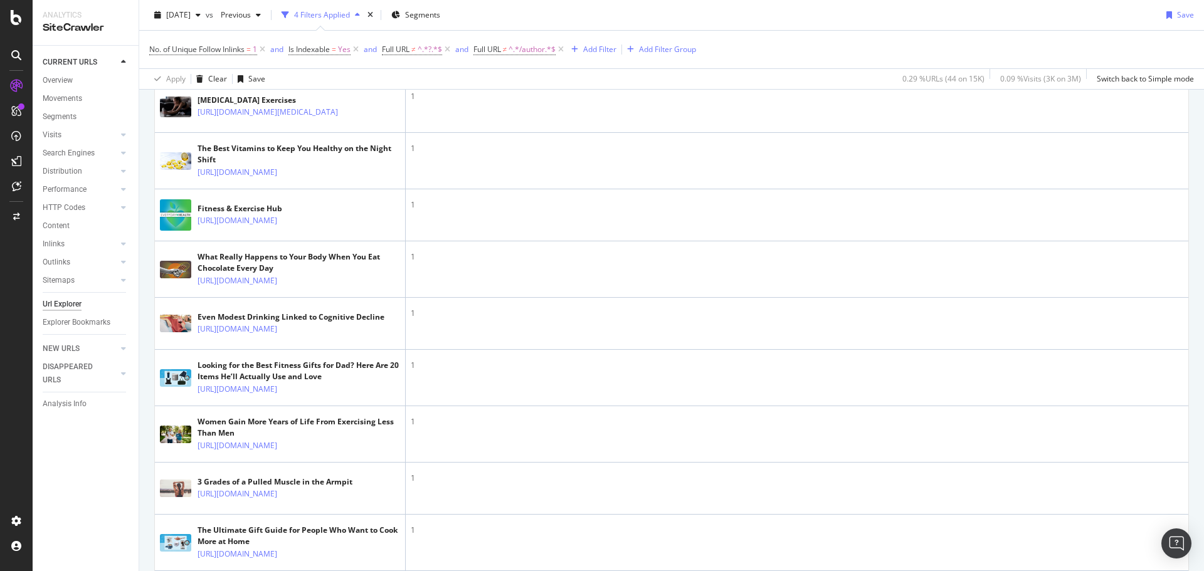
scroll to position [1443, 0]
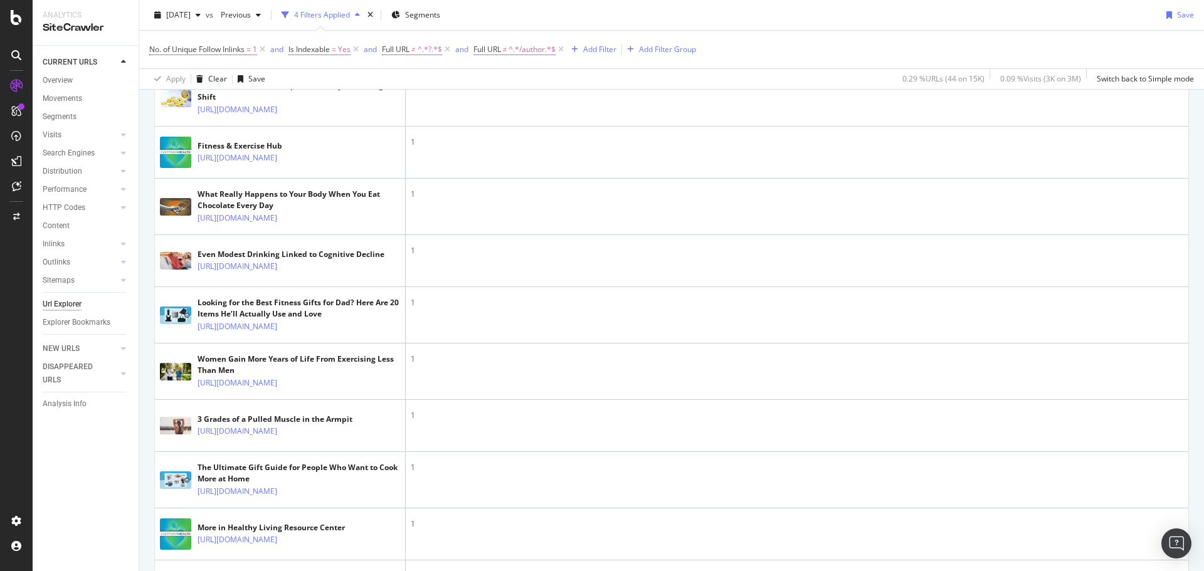
click at [351, 53] on icon at bounding box center [347, 50] width 8 height 8
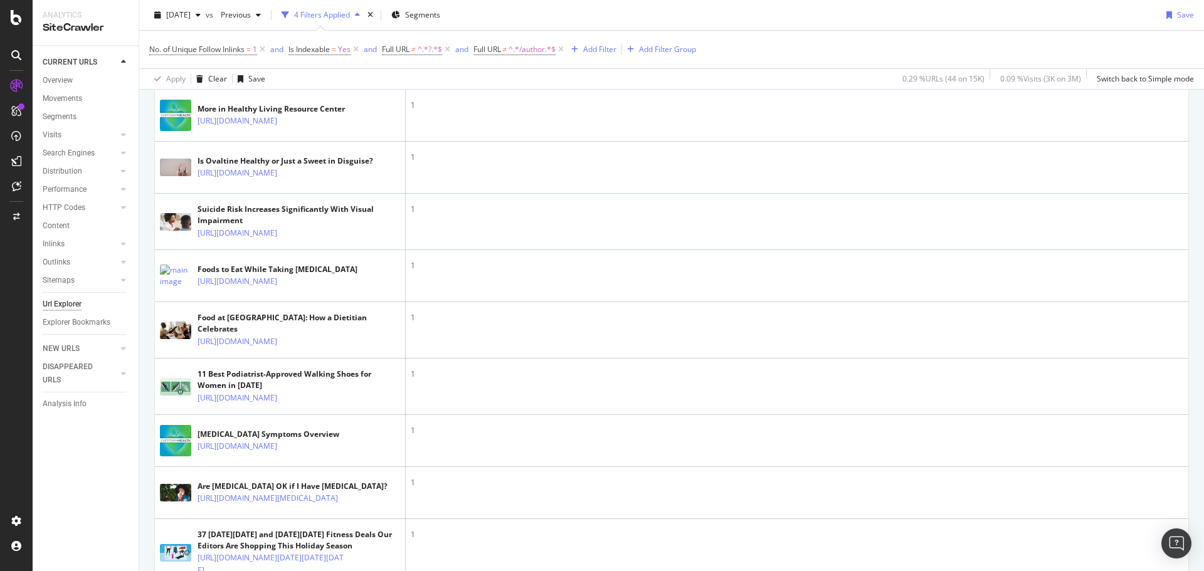
scroll to position [1882, 0]
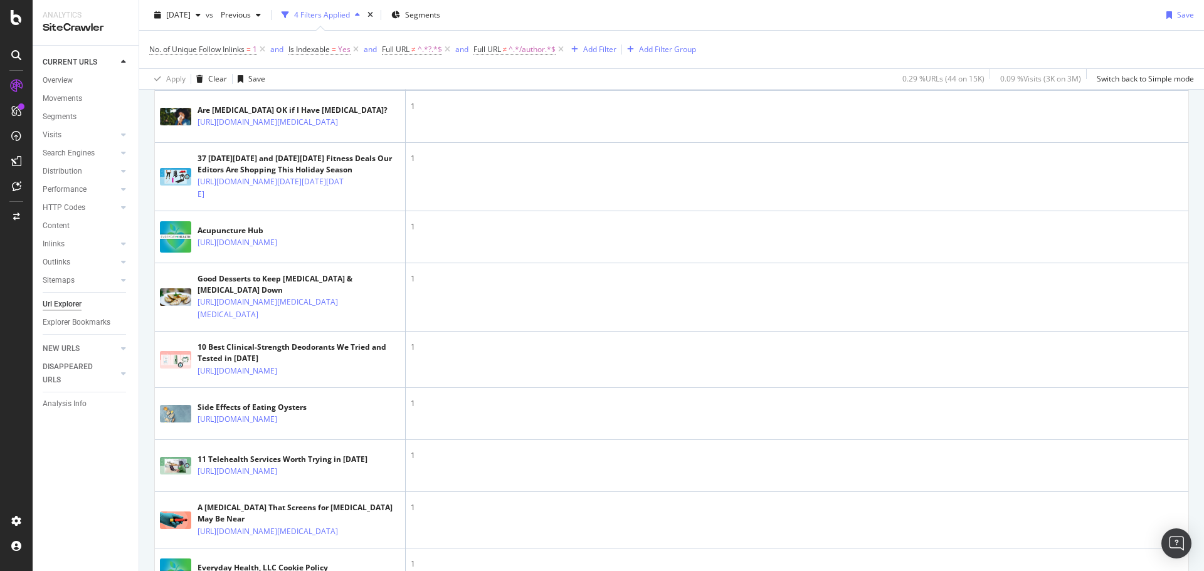
scroll to position [2258, 0]
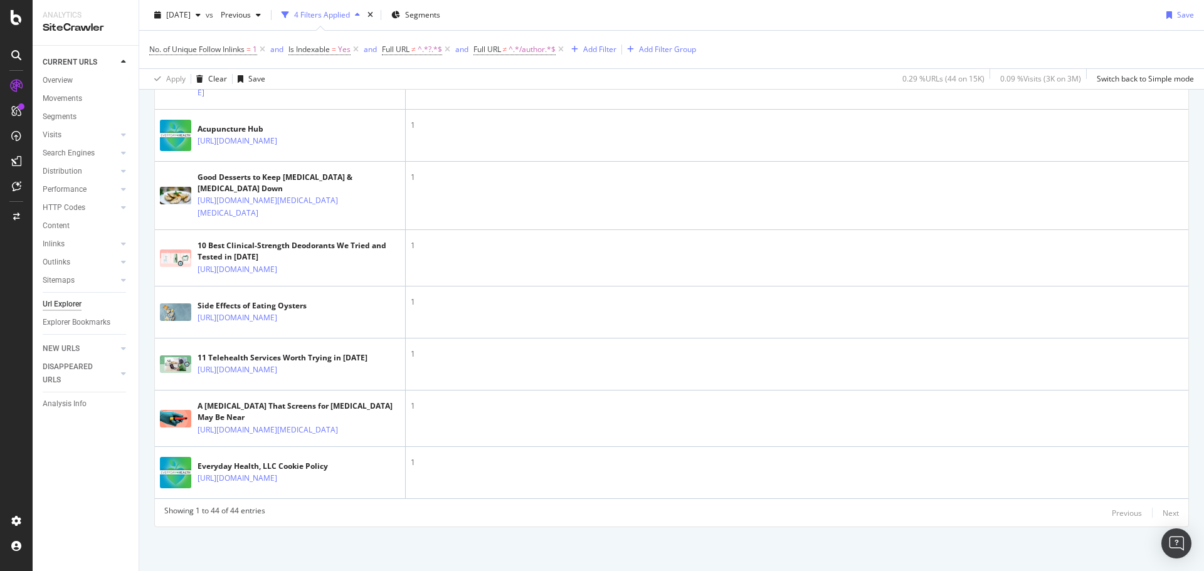
scroll to position [2509, 0]
click at [351, 24] on icon at bounding box center [347, 21] width 8 height 8
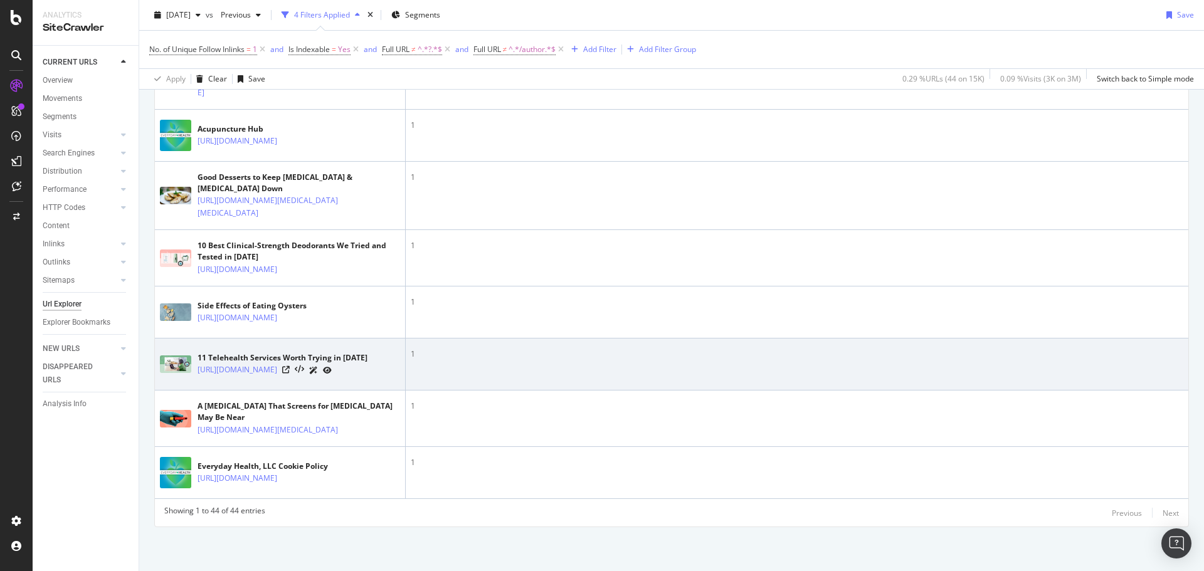
scroll to position [2986, 0]
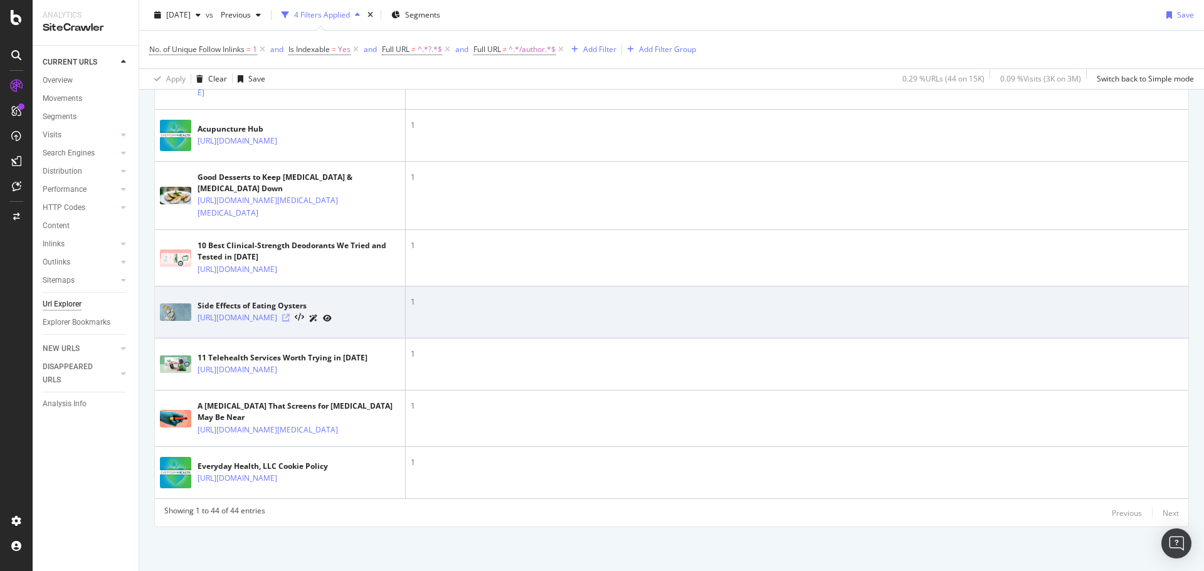
click at [290, 314] on icon at bounding box center [286, 318] width 8 height 8
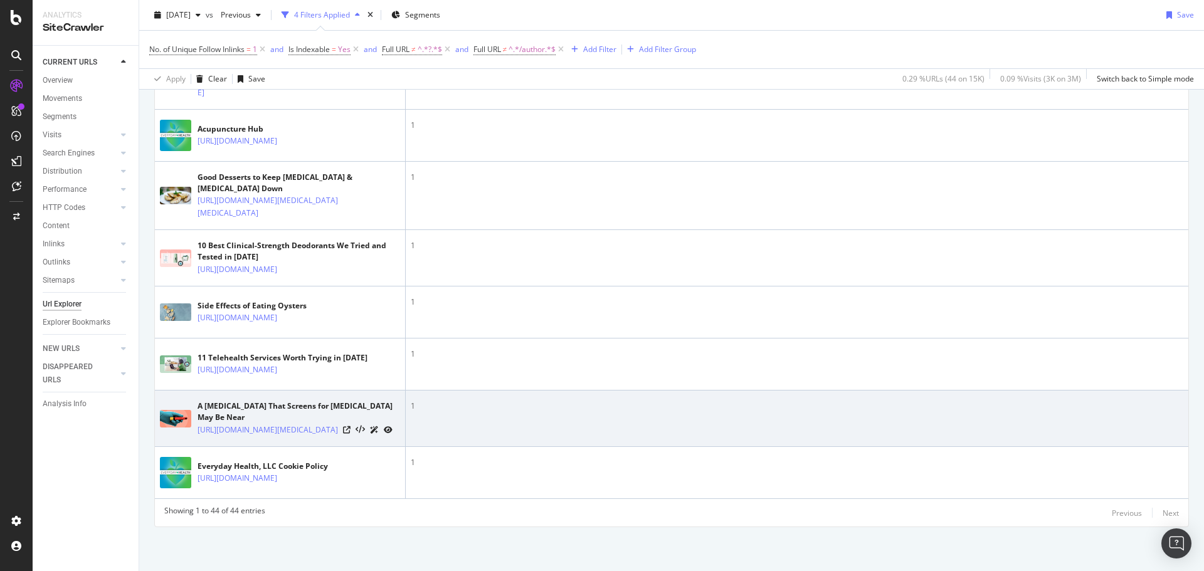
click at [355, 423] on div at bounding box center [368, 429] width 50 height 13
click at [351, 427] on icon at bounding box center [347, 431] width 8 height 8
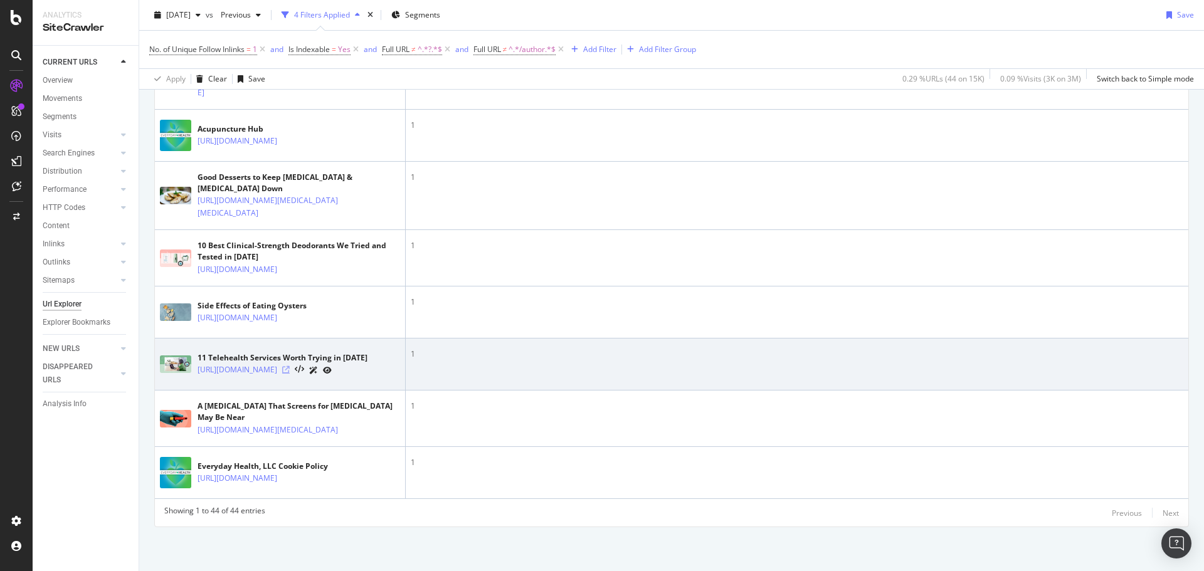
click at [290, 366] on icon at bounding box center [286, 370] width 8 height 8
